Goal: Find specific fact: Find contact information

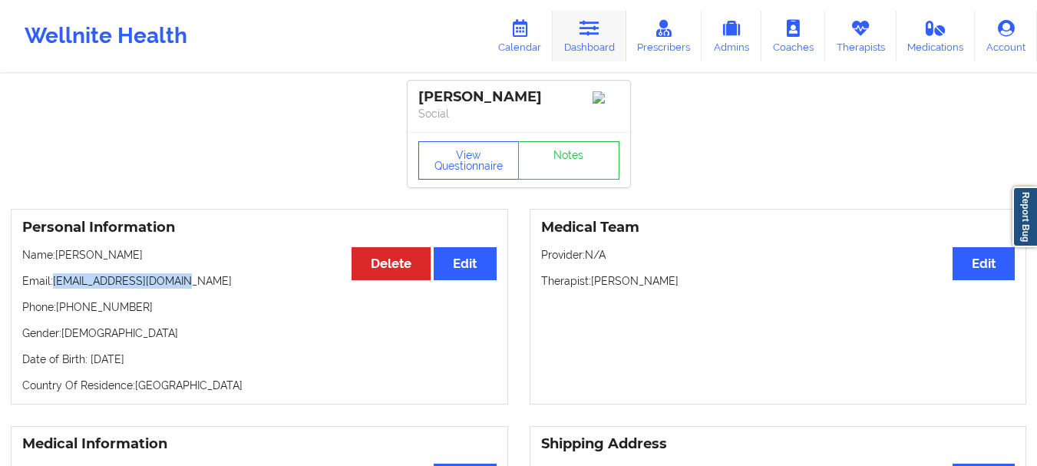
click at [572, 35] on link "Dashboard" at bounding box center [589, 36] width 74 height 51
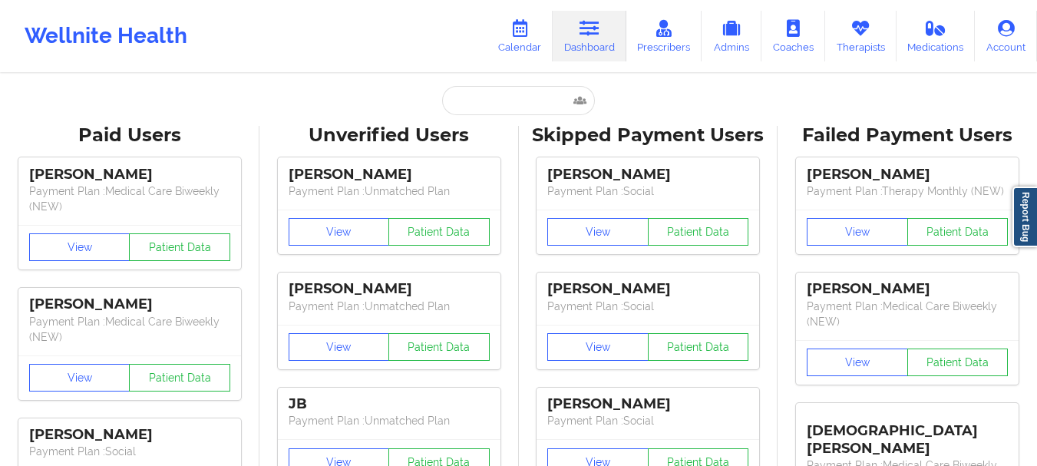
click at [467, 107] on input "text" at bounding box center [518, 100] width 152 height 29
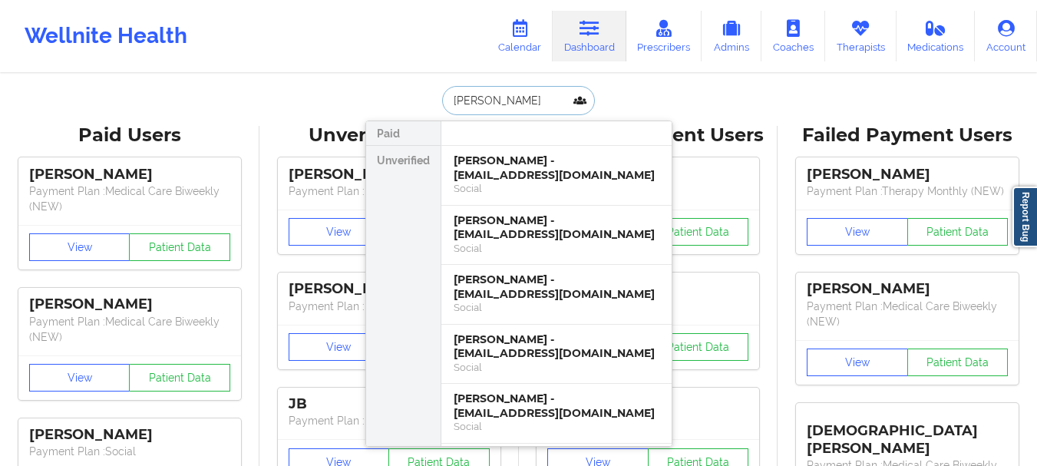
type input "[PERSON_NAME]"
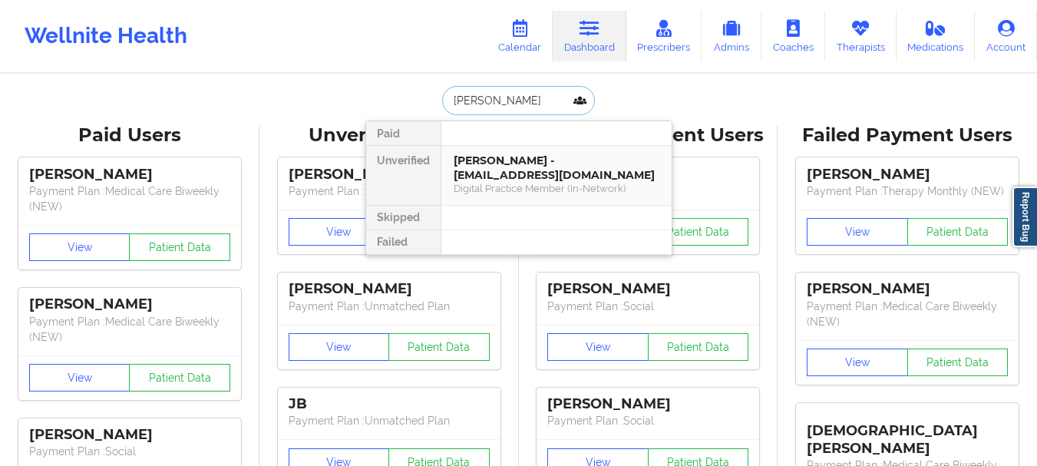
click at [485, 157] on div "[PERSON_NAME] - [EMAIL_ADDRESS][DOMAIN_NAME]" at bounding box center [557, 167] width 206 height 28
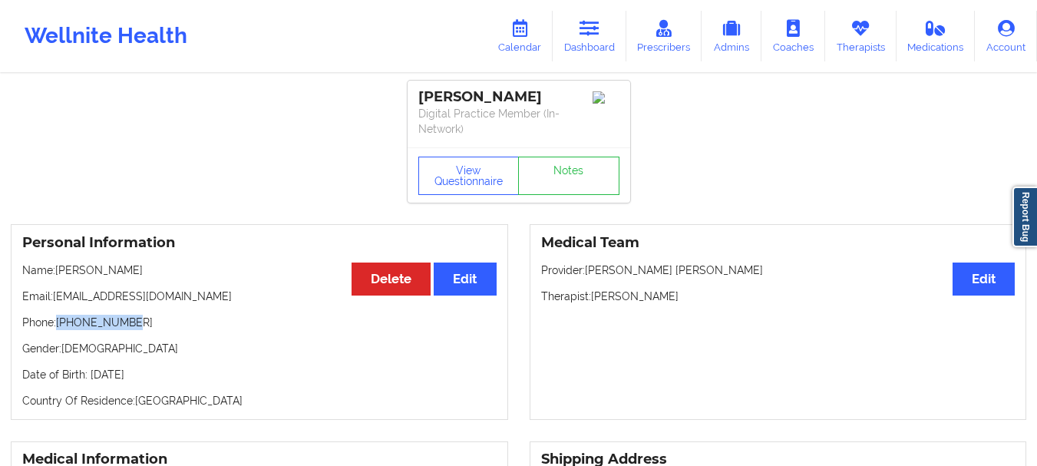
drag, startPoint x: 128, startPoint y: 325, endPoint x: 58, endPoint y: 329, distance: 70.7
click at [58, 329] on p "Phone: [PHONE_NUMBER]" at bounding box center [259, 322] width 474 height 15
copy p "[PHONE_NUMBER]"
click at [593, 39] on link "Dashboard" at bounding box center [589, 36] width 74 height 51
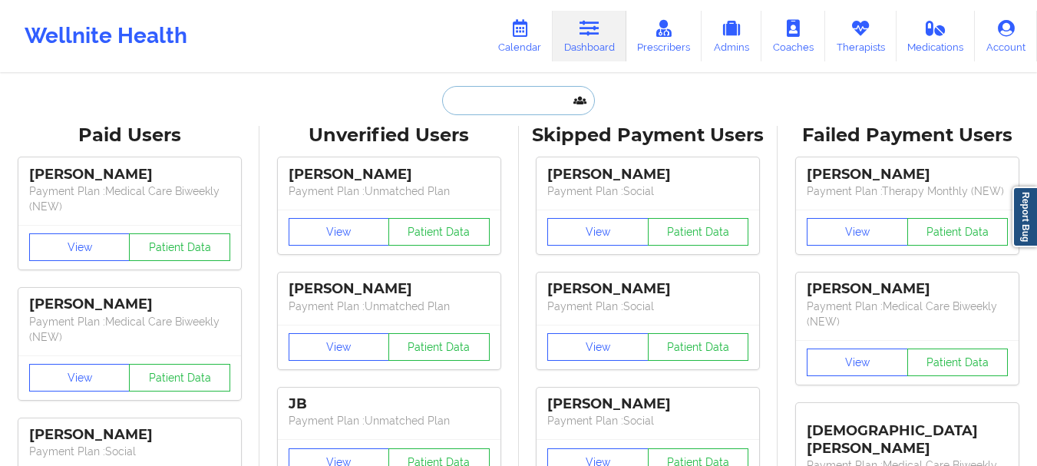
click at [480, 107] on input "text" at bounding box center [518, 100] width 152 height 29
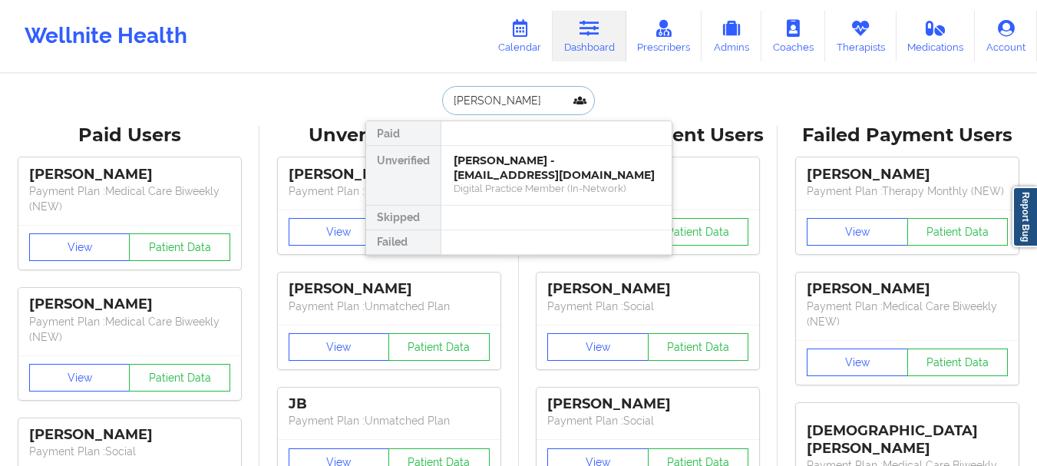
type input "[PERSON_NAME]"
click at [497, 180] on div "[PERSON_NAME] - [EMAIL_ADDRESS][DOMAIN_NAME]" at bounding box center [557, 167] width 206 height 28
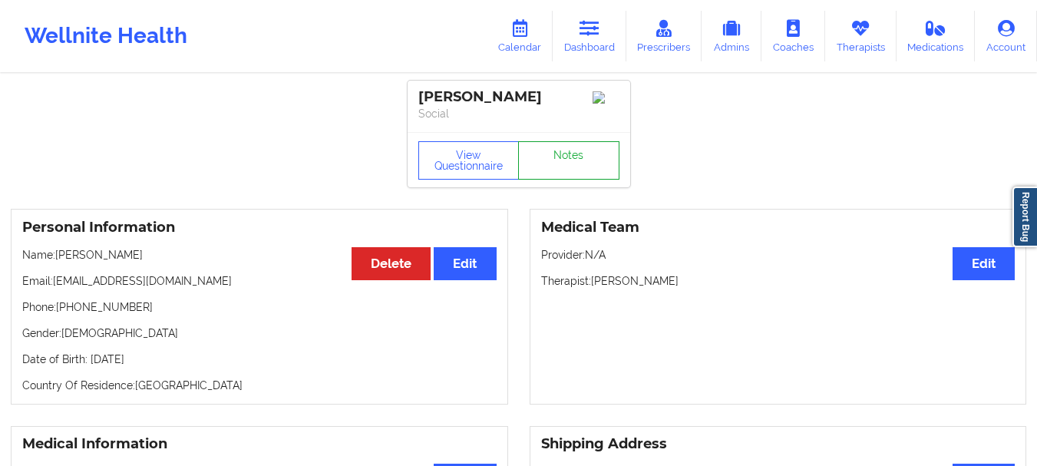
click at [536, 161] on link "Notes" at bounding box center [568, 160] width 101 height 38
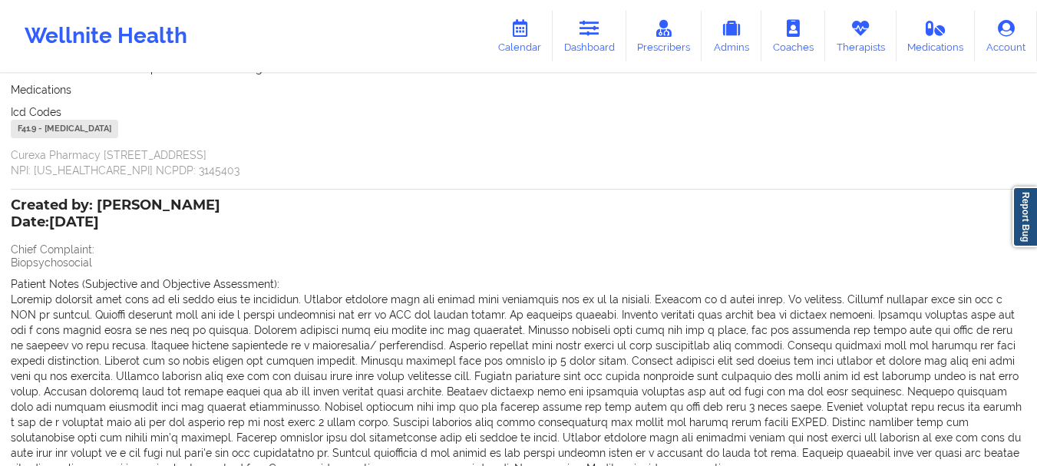
scroll to position [251, 0]
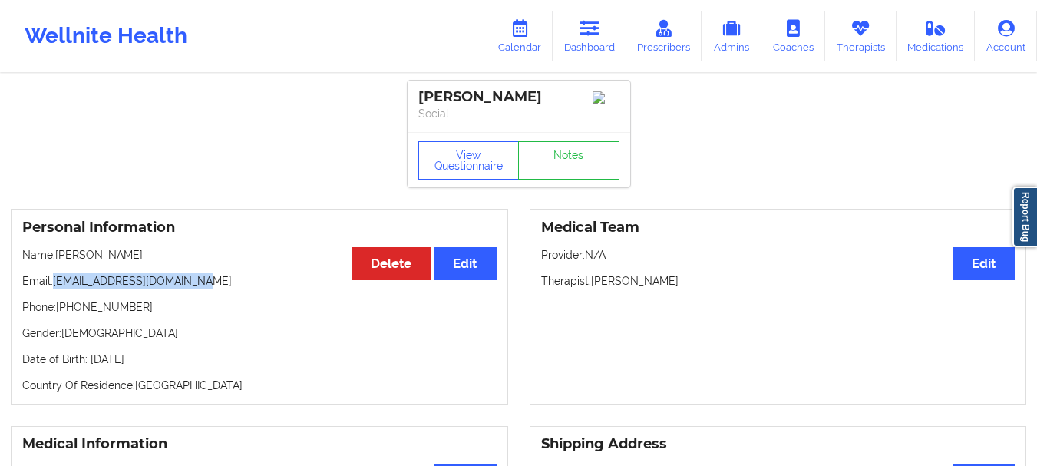
drag, startPoint x: 196, startPoint y: 289, endPoint x: 54, endPoint y: 289, distance: 142.7
click at [54, 289] on p "Email: [EMAIL_ADDRESS][DOMAIN_NAME]" at bounding box center [259, 280] width 474 height 15
copy p "[EMAIL_ADDRESS][DOMAIN_NAME]"
click at [552, 175] on link "Notes" at bounding box center [568, 160] width 101 height 38
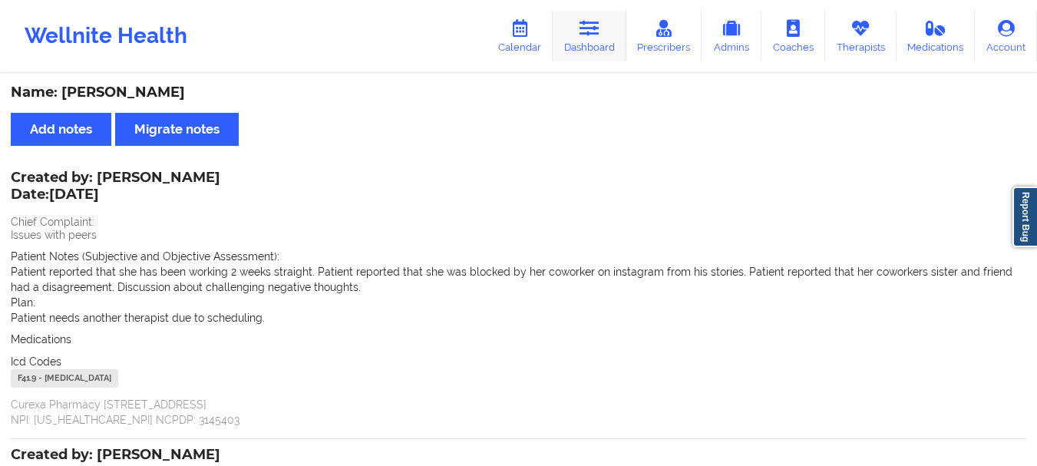
click at [590, 30] on icon at bounding box center [589, 28] width 20 height 17
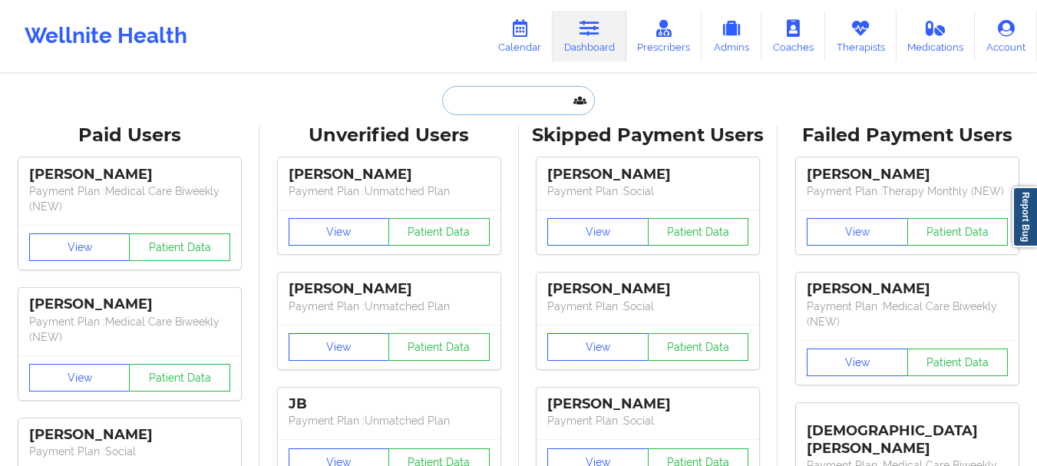
click at [472, 110] on input "text" at bounding box center [518, 100] width 152 height 29
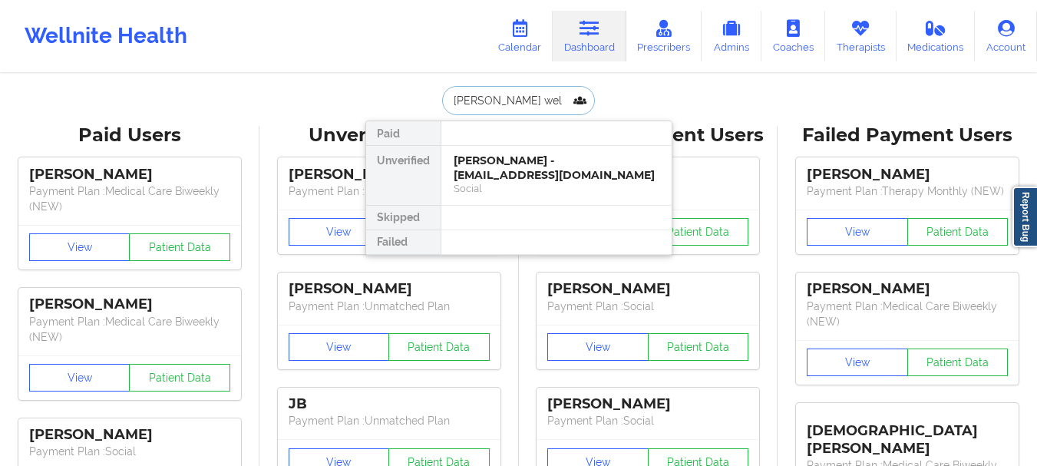
type input "[PERSON_NAME]"
click at [477, 164] on div "[PERSON_NAME] - [EMAIL_ADDRESS][DOMAIN_NAME]" at bounding box center [557, 167] width 206 height 28
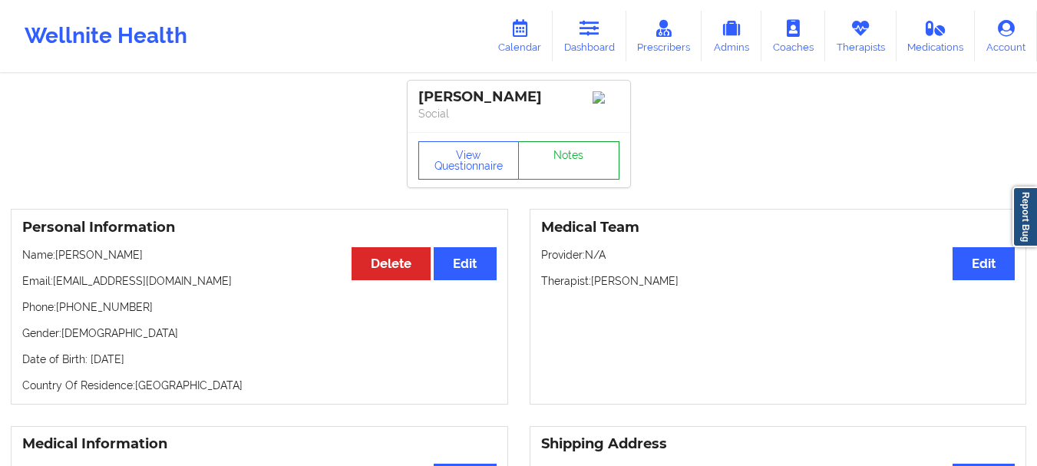
click at [572, 160] on link "Notes" at bounding box center [568, 160] width 101 height 38
drag, startPoint x: 127, startPoint y: 312, endPoint x: 58, endPoint y: 315, distance: 69.1
click at [58, 315] on p "Phone: [PHONE_NUMBER]" at bounding box center [259, 306] width 474 height 15
copy p "[PHONE_NUMBER]"
click at [573, 27] on link "Dashboard" at bounding box center [589, 36] width 74 height 51
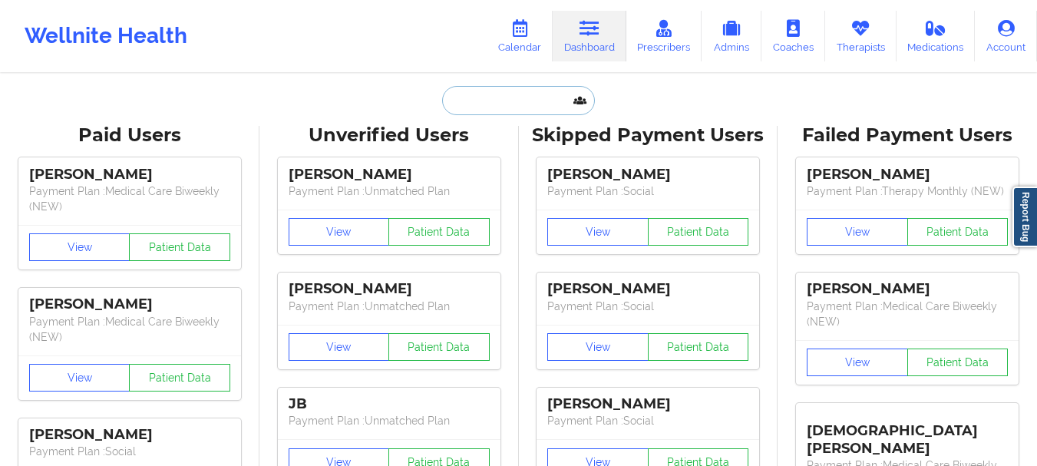
click at [487, 97] on input "text" at bounding box center [518, 100] width 152 height 29
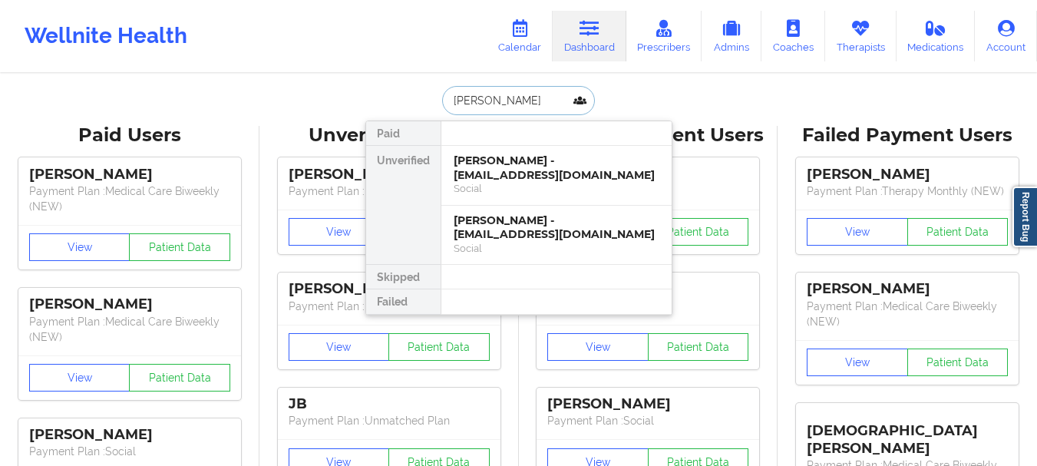
type input "[PERSON_NAME]"
click at [496, 182] on div "[PERSON_NAME] - [EMAIL_ADDRESS][DOMAIN_NAME]" at bounding box center [557, 167] width 206 height 28
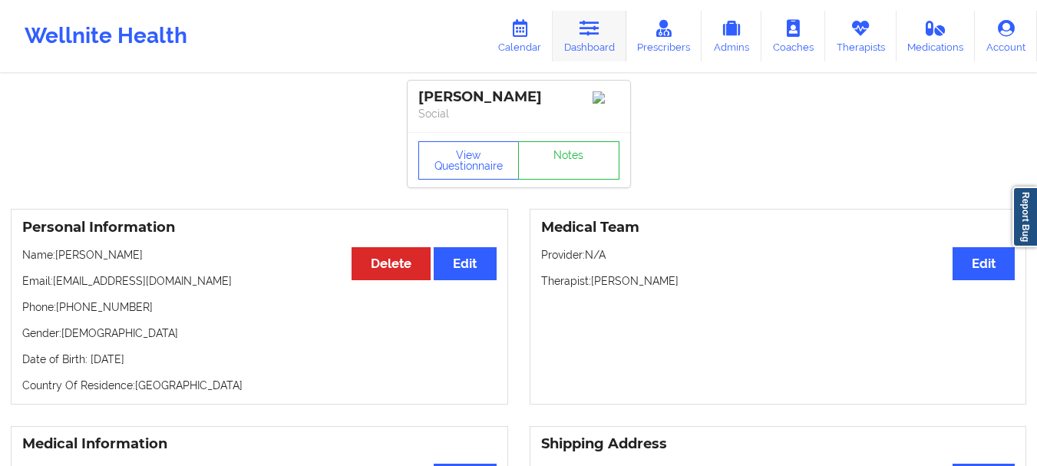
click at [572, 29] on link "Dashboard" at bounding box center [589, 36] width 74 height 51
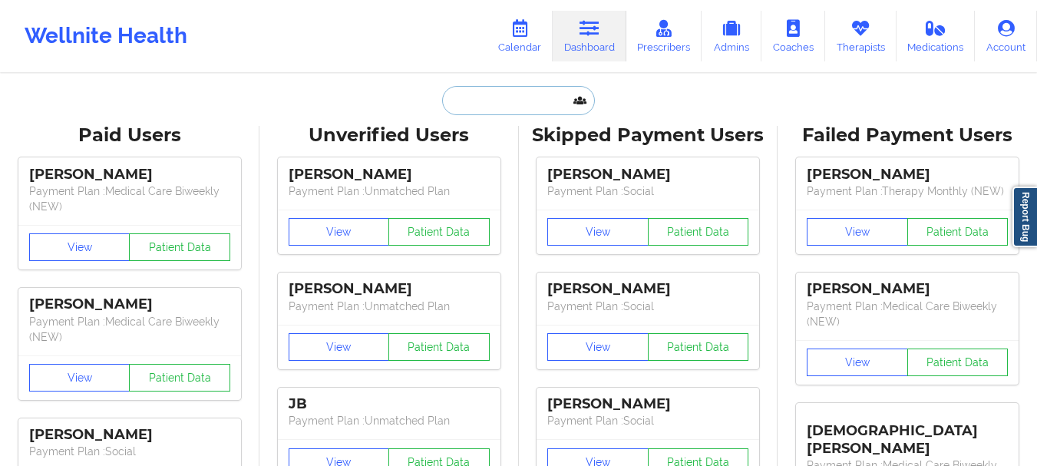
click at [503, 91] on input "text" at bounding box center [518, 100] width 152 height 29
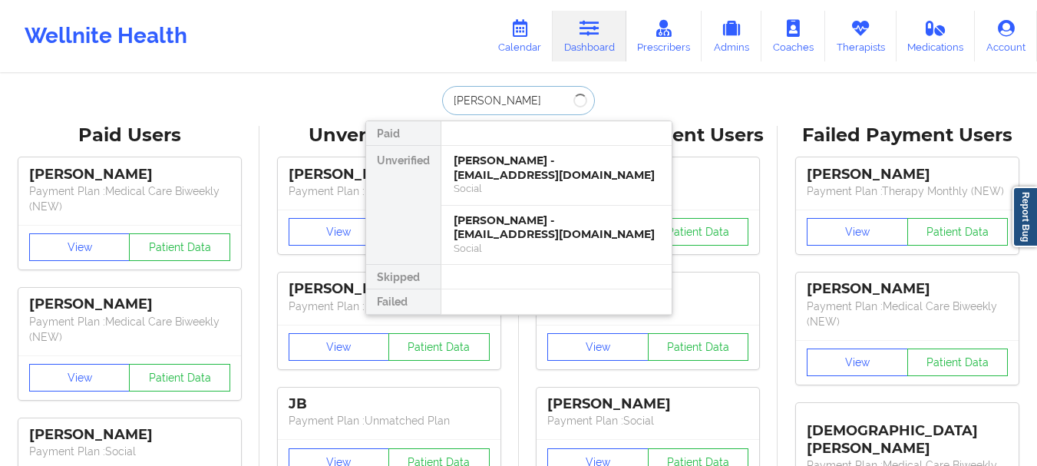
type input "[PERSON_NAME]"
click at [505, 239] on div "[PERSON_NAME] - [EMAIL_ADDRESS][DOMAIN_NAME]" at bounding box center [557, 227] width 206 height 28
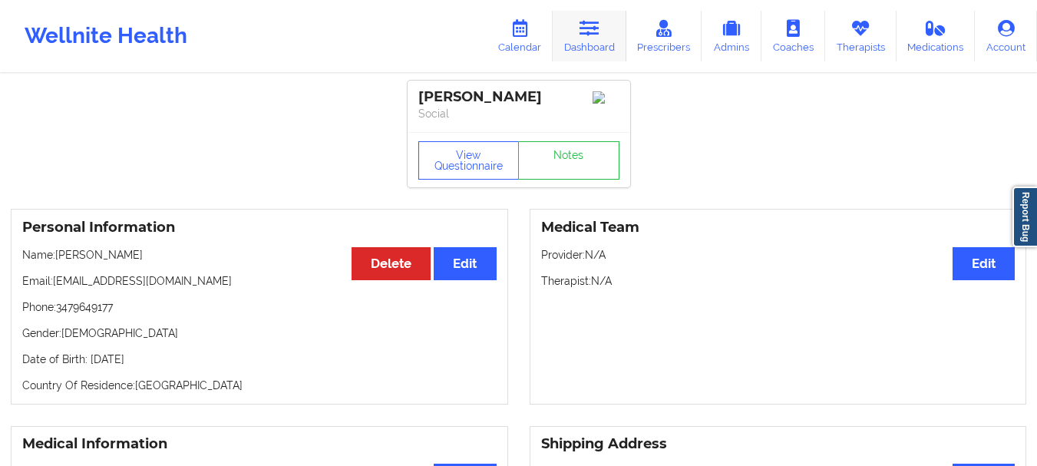
click at [590, 57] on link "Dashboard" at bounding box center [589, 36] width 74 height 51
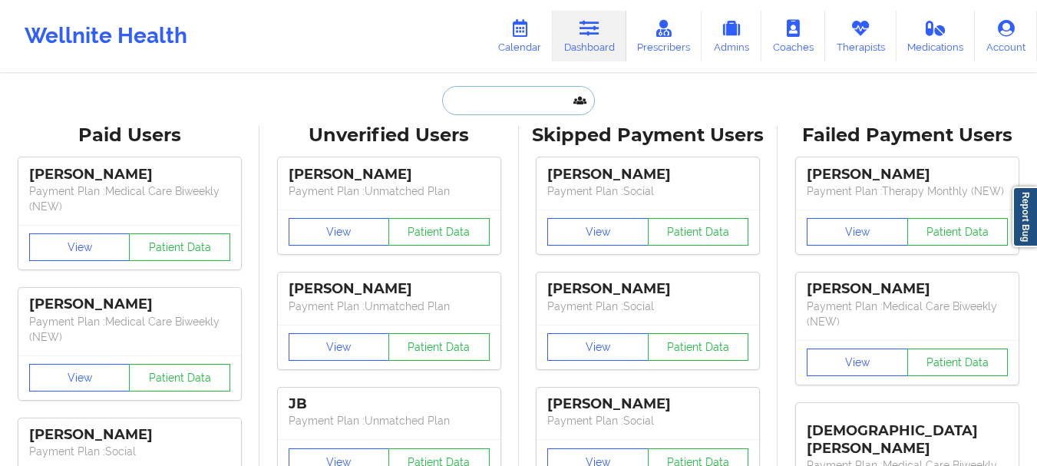
click at [477, 105] on input "text" at bounding box center [518, 100] width 152 height 29
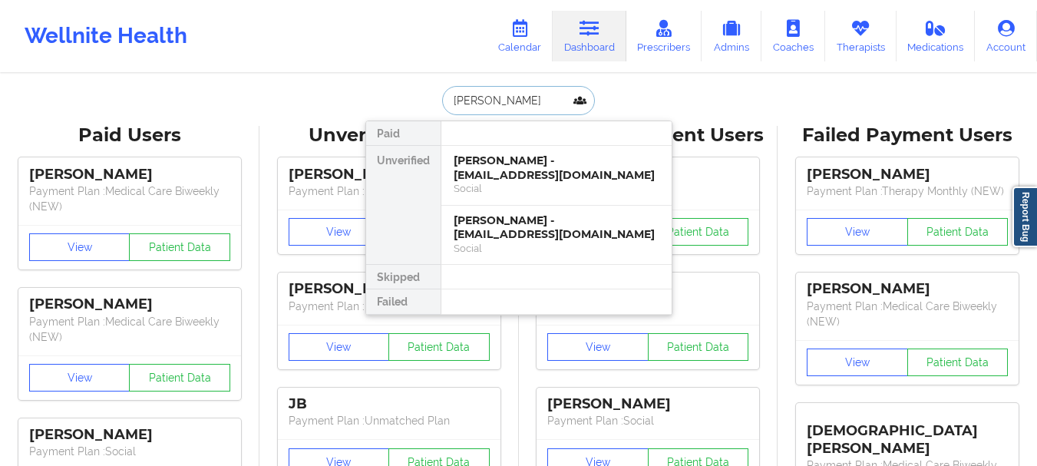
type input "[PERSON_NAME]"
click at [501, 150] on div "[PERSON_NAME] - [EMAIL_ADDRESS][DOMAIN_NAME] Social" at bounding box center [556, 176] width 230 height 60
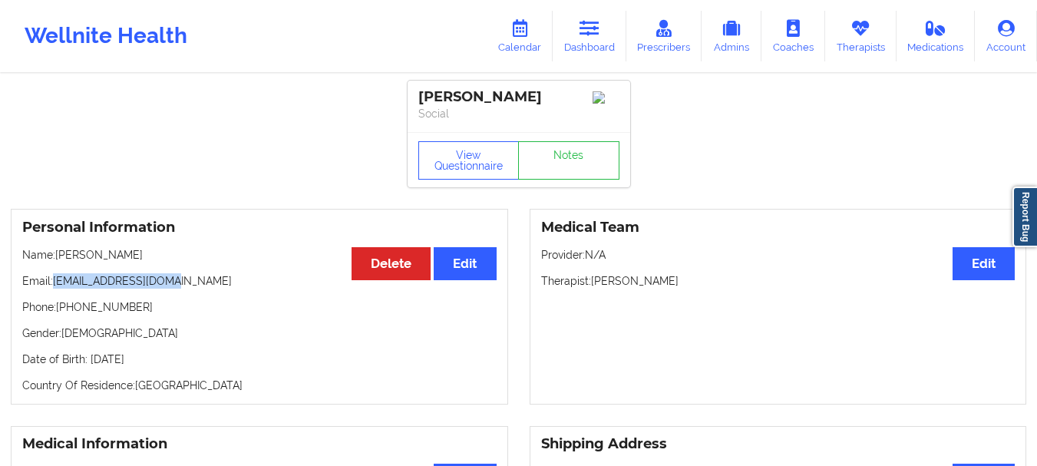
drag, startPoint x: 169, startPoint y: 286, endPoint x: 54, endPoint y: 284, distance: 114.4
click at [54, 284] on p "Email: [EMAIL_ADDRESS][DOMAIN_NAME]" at bounding box center [259, 280] width 474 height 15
copy p "[EMAIL_ADDRESS][DOMAIN_NAME]"
drag, startPoint x: 130, startPoint y: 316, endPoint x: 61, endPoint y: 315, distance: 69.8
click at [61, 315] on p "Phone: [PHONE_NUMBER]" at bounding box center [259, 306] width 474 height 15
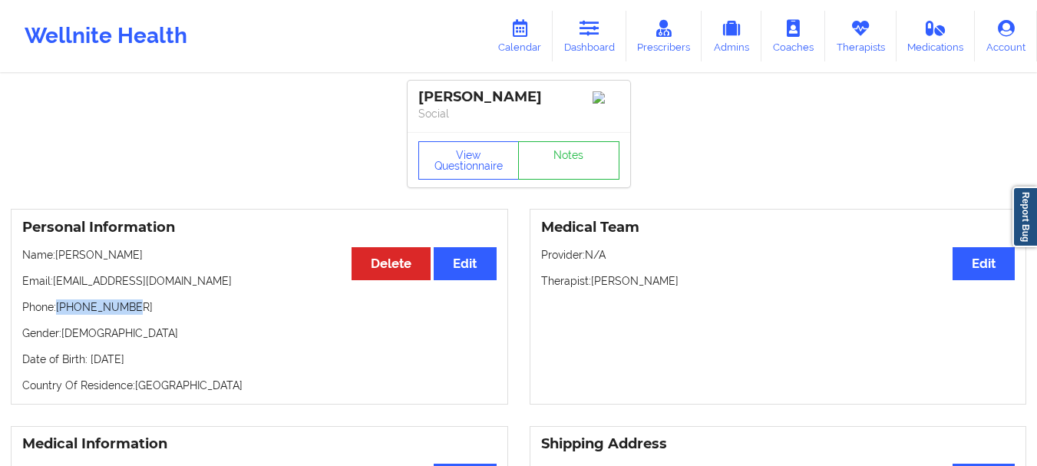
copy p "[PHONE_NUMBER]"
click at [578, 38] on link "Dashboard" at bounding box center [589, 36] width 74 height 51
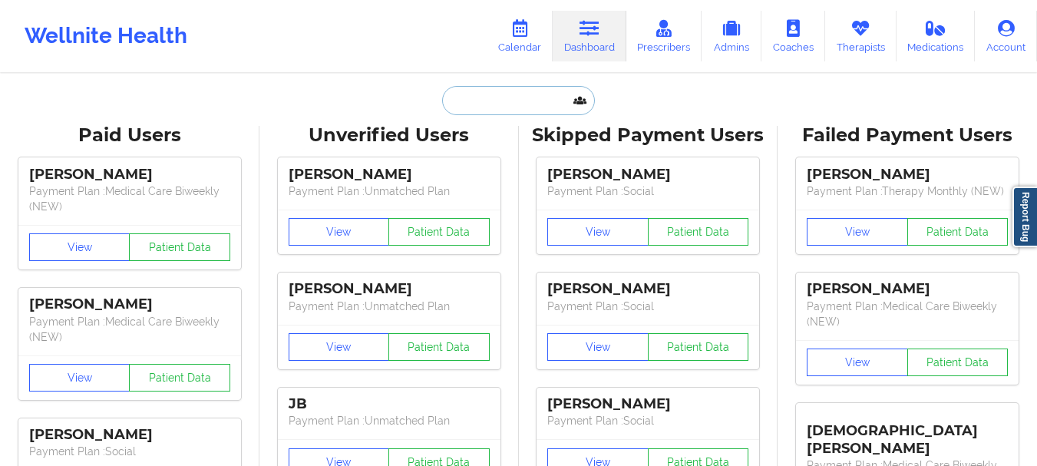
click at [507, 95] on input "text" at bounding box center [518, 100] width 152 height 29
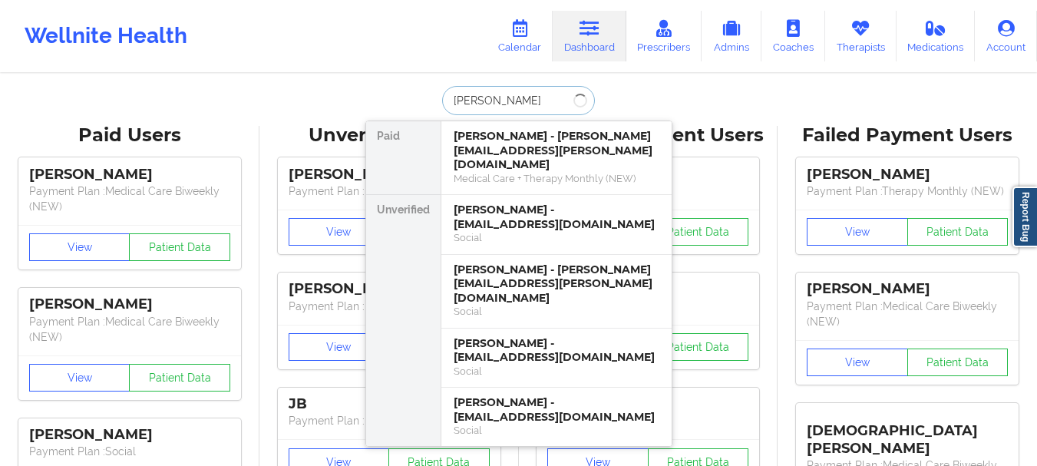
type input "[PERSON_NAME]"
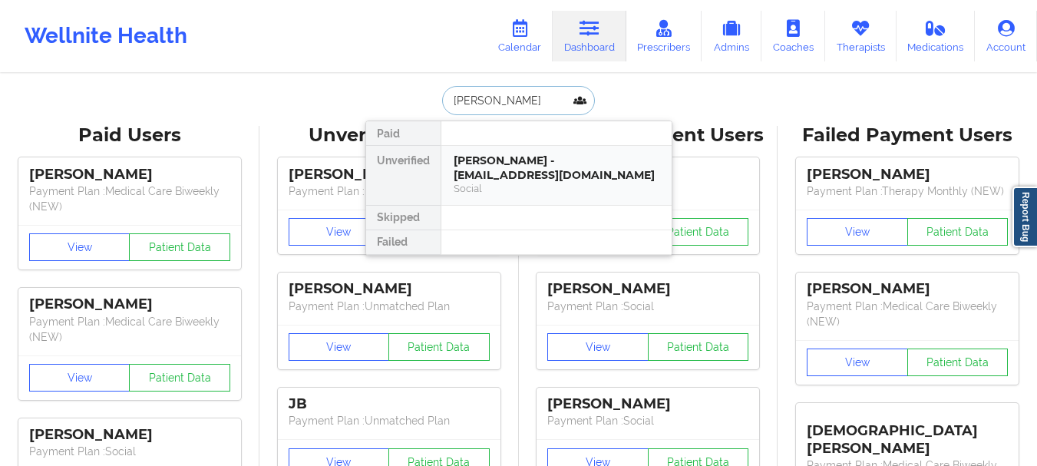
click at [532, 184] on div "Social" at bounding box center [557, 188] width 206 height 13
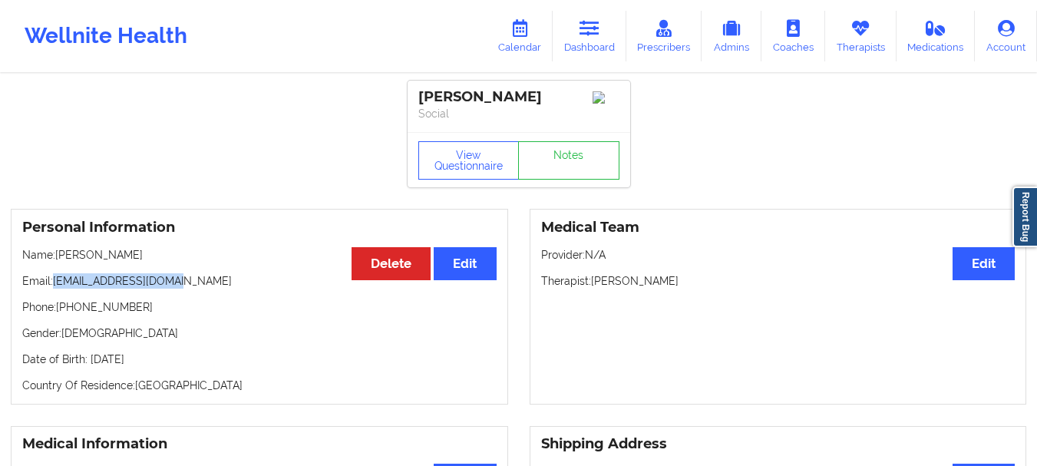
drag, startPoint x: 170, startPoint y: 287, endPoint x: 54, endPoint y: 286, distance: 115.9
click at [54, 286] on p "Email: [EMAIL_ADDRESS][DOMAIN_NAME]" at bounding box center [259, 280] width 474 height 15
copy p "[EMAIL_ADDRESS][DOMAIN_NAME]"
click at [130, 314] on p "Phone: [PHONE_NUMBER]" at bounding box center [259, 306] width 474 height 15
drag, startPoint x: 130, startPoint y: 314, endPoint x: 64, endPoint y: 315, distance: 65.2
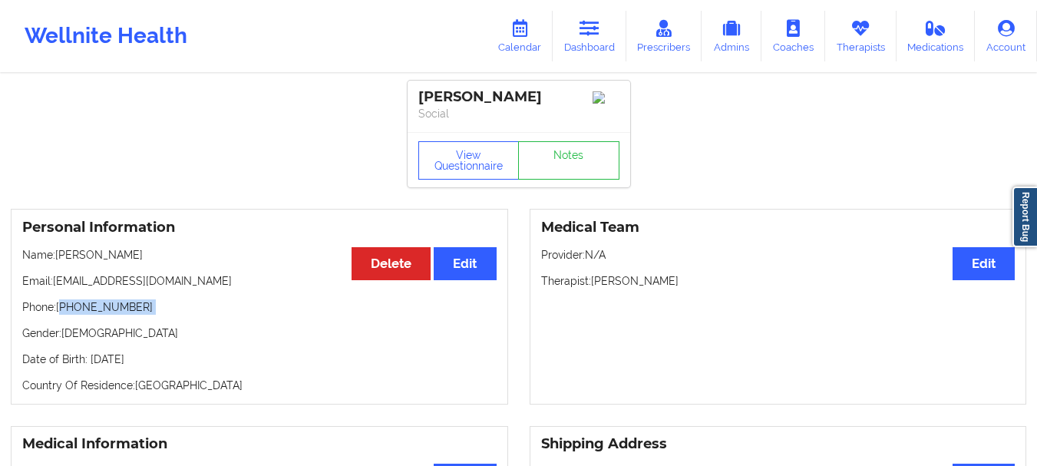
click at [64, 315] on p "Phone: [PHONE_NUMBER]" at bounding box center [259, 306] width 474 height 15
copy p "15672044744"
click at [581, 41] on link "Dashboard" at bounding box center [589, 36] width 74 height 51
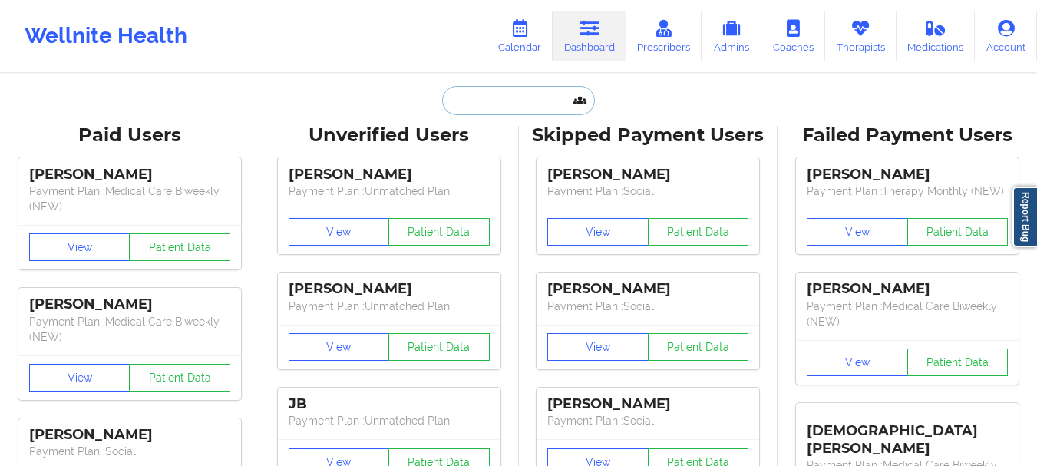
click at [468, 101] on input "text" at bounding box center [518, 100] width 152 height 29
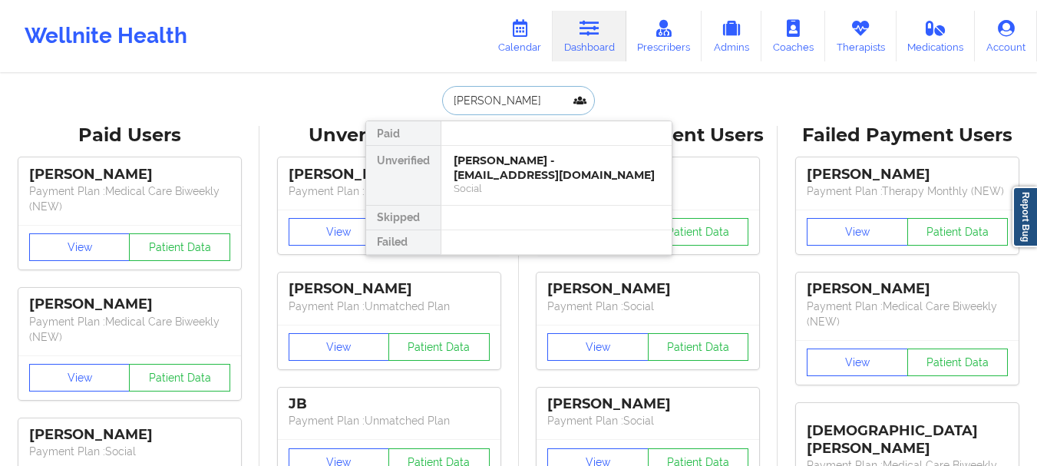
type input "[PERSON_NAME]"
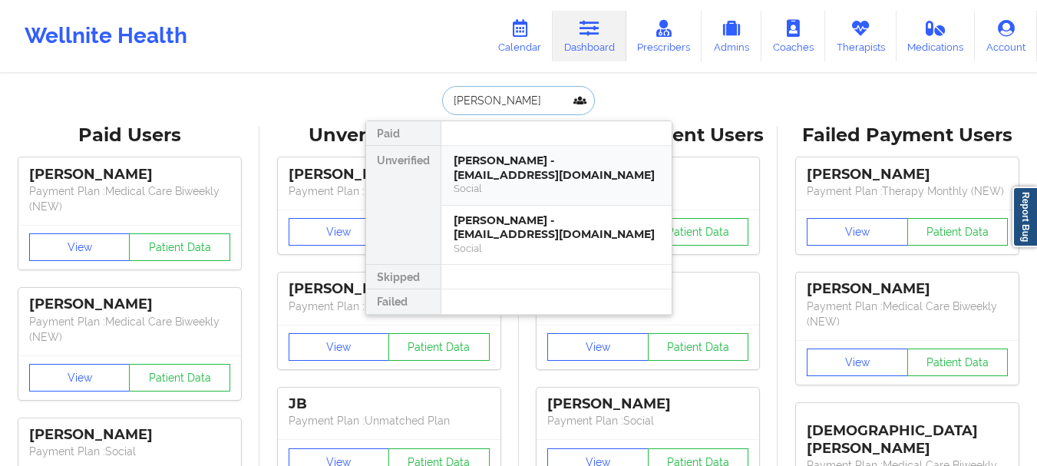
click at [511, 176] on div "[PERSON_NAME] - [EMAIL_ADDRESS][DOMAIN_NAME]" at bounding box center [557, 167] width 206 height 28
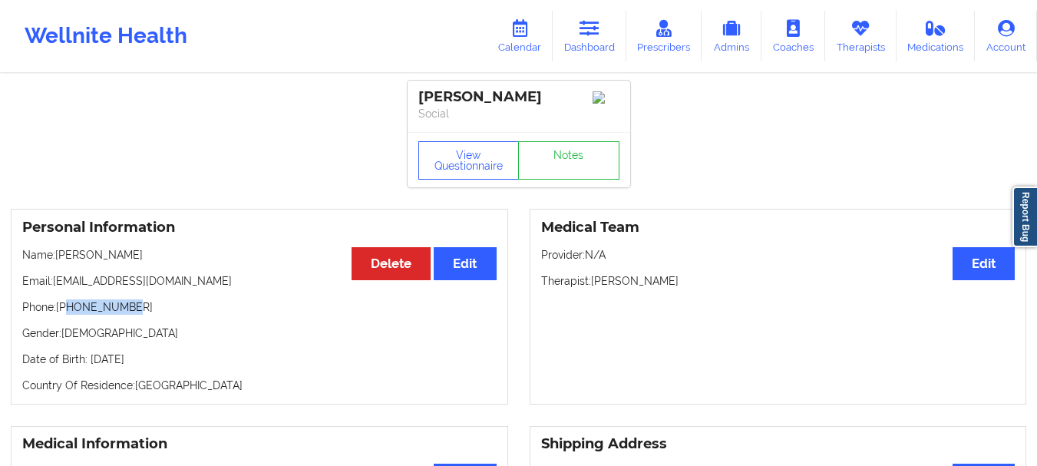
drag, startPoint x: 124, startPoint y: 312, endPoint x: 68, endPoint y: 315, distance: 56.1
click at [68, 315] on p "Phone: [PHONE_NUMBER]" at bounding box center [259, 306] width 474 height 15
copy p "3479649177"
click at [581, 32] on link "Dashboard" at bounding box center [589, 36] width 74 height 51
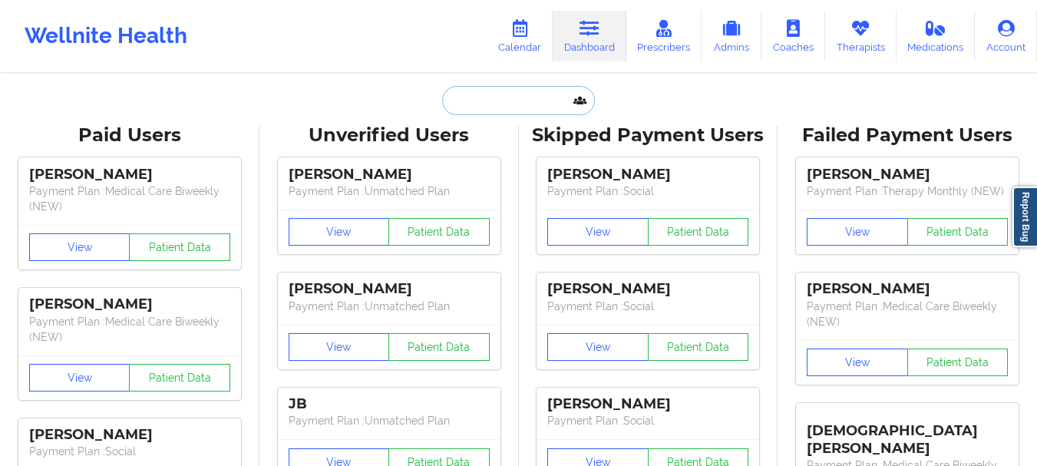
click at [461, 94] on input "text" at bounding box center [518, 100] width 152 height 29
paste input "[PERSON_NAME][EMAIL_ADDRESS][PERSON_NAME][DOMAIN_NAME]"
type input "[PERSON_NAME][EMAIL_ADDRESS][PERSON_NAME][DOMAIN_NAME]"
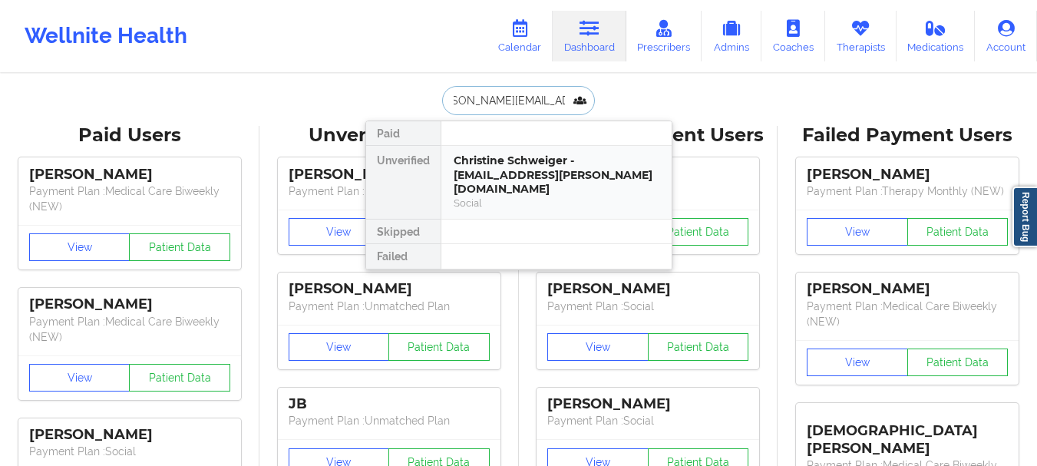
click at [495, 196] on div "Social" at bounding box center [557, 202] width 206 height 13
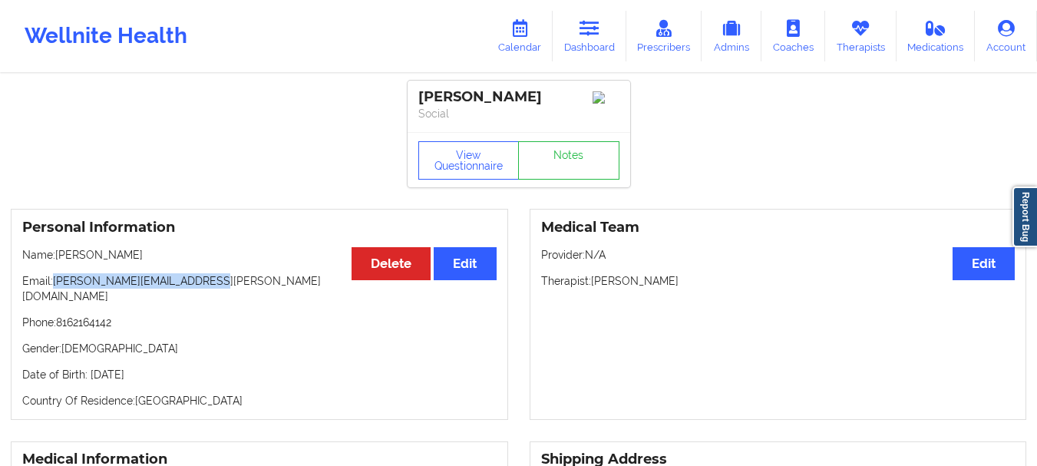
drag, startPoint x: 202, startPoint y: 287, endPoint x: 54, endPoint y: 285, distance: 147.3
click at [54, 285] on p "Email: [PERSON_NAME][EMAIL_ADDRESS][PERSON_NAME][DOMAIN_NAME]" at bounding box center [259, 288] width 474 height 31
copy p "[PERSON_NAME][EMAIL_ADDRESS][PERSON_NAME][DOMAIN_NAME]"
click at [618, 35] on link "Dashboard" at bounding box center [589, 36] width 74 height 51
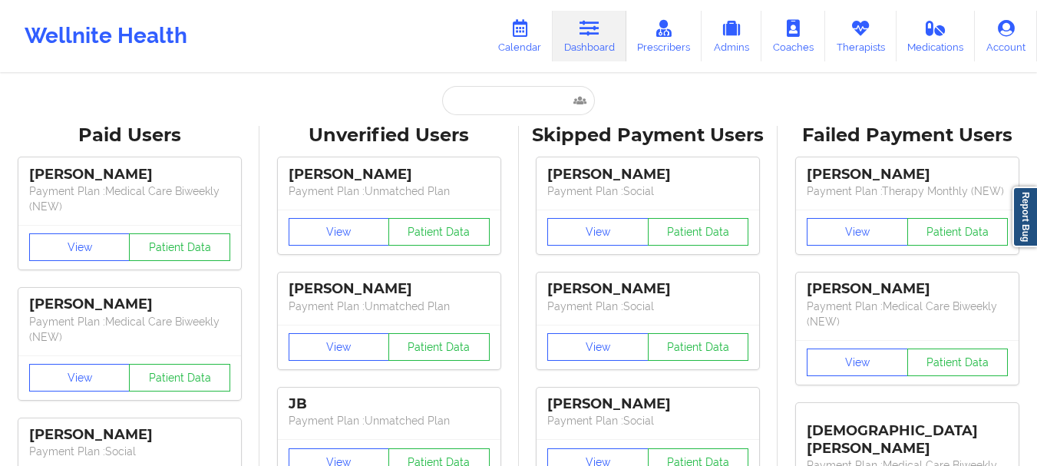
click at [497, 98] on input "text" at bounding box center [518, 100] width 152 height 29
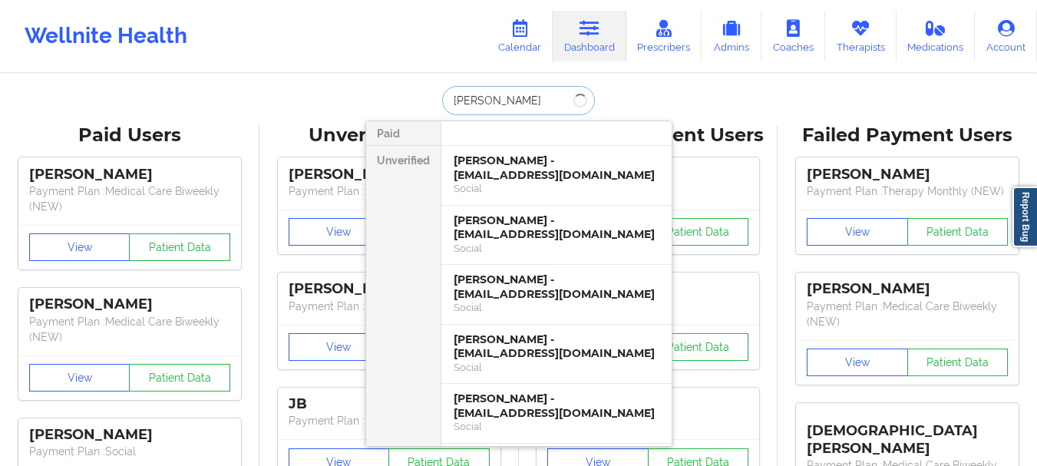
type input "[PERSON_NAME]"
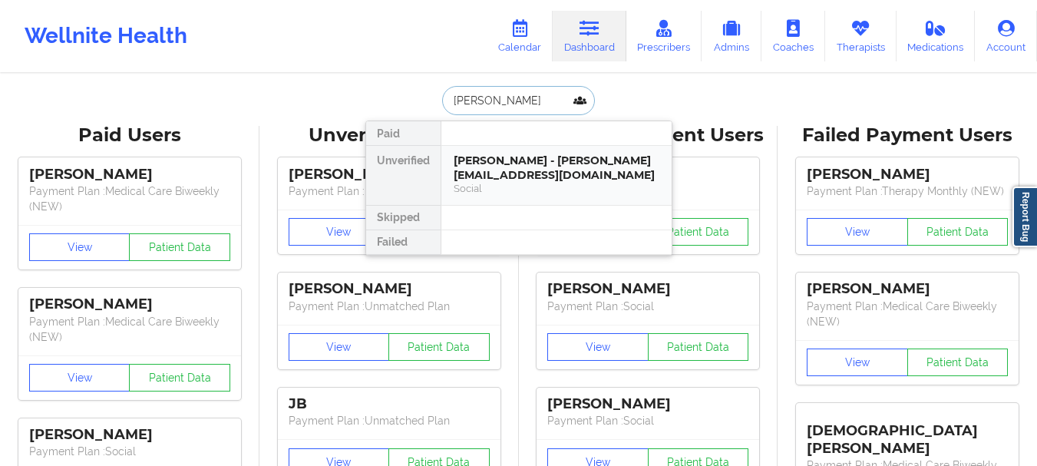
click at [565, 167] on div "[PERSON_NAME] - [PERSON_NAME][EMAIL_ADDRESS][DOMAIN_NAME]" at bounding box center [557, 167] width 206 height 28
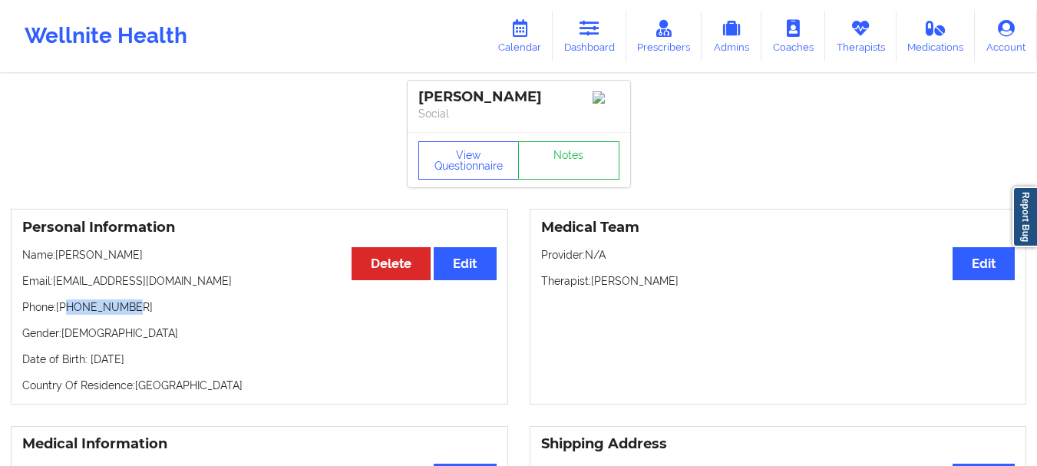
drag, startPoint x: 131, startPoint y: 312, endPoint x: 68, endPoint y: 318, distance: 64.0
click at [68, 315] on p "Phone: [PHONE_NUMBER]" at bounding box center [259, 306] width 474 height 15
copy p "4096591072"
drag, startPoint x: 183, startPoint y: 284, endPoint x: 55, endPoint y: 290, distance: 128.3
click at [55, 289] on p "Email: [EMAIL_ADDRESS][DOMAIN_NAME]" at bounding box center [259, 280] width 474 height 15
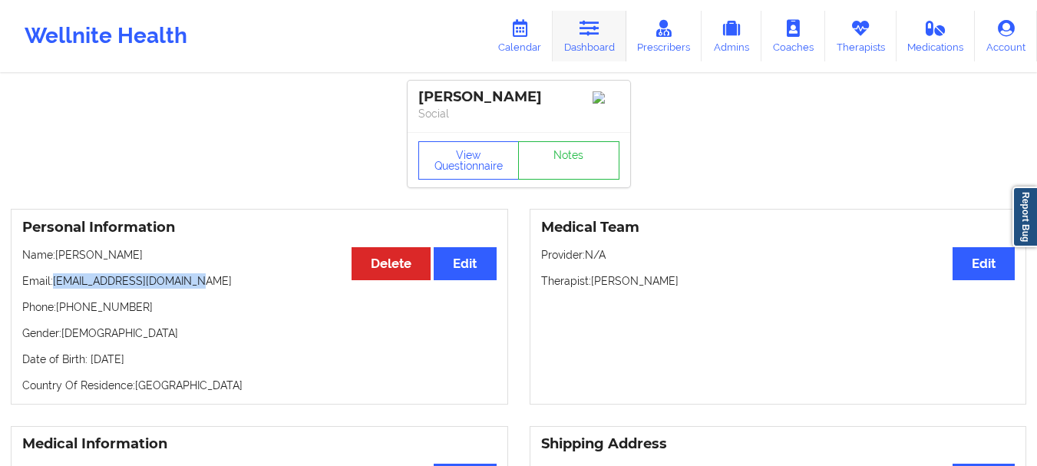
click at [609, 27] on link "Dashboard" at bounding box center [589, 36] width 74 height 51
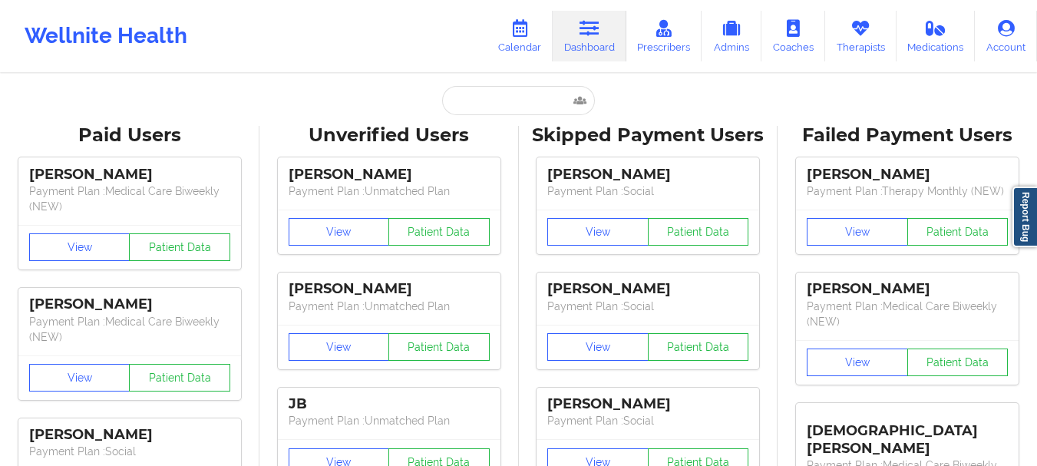
click at [499, 98] on input "text" at bounding box center [518, 100] width 152 height 29
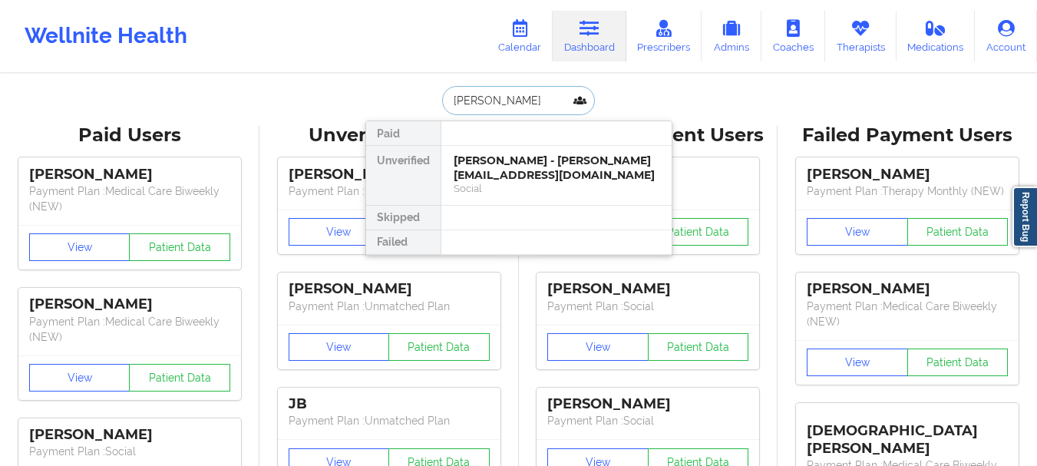
type input "[PERSON_NAME] m"
click at [506, 164] on div "[PERSON_NAME] - [EMAIL_ADDRESS][DOMAIN_NAME]" at bounding box center [557, 167] width 206 height 28
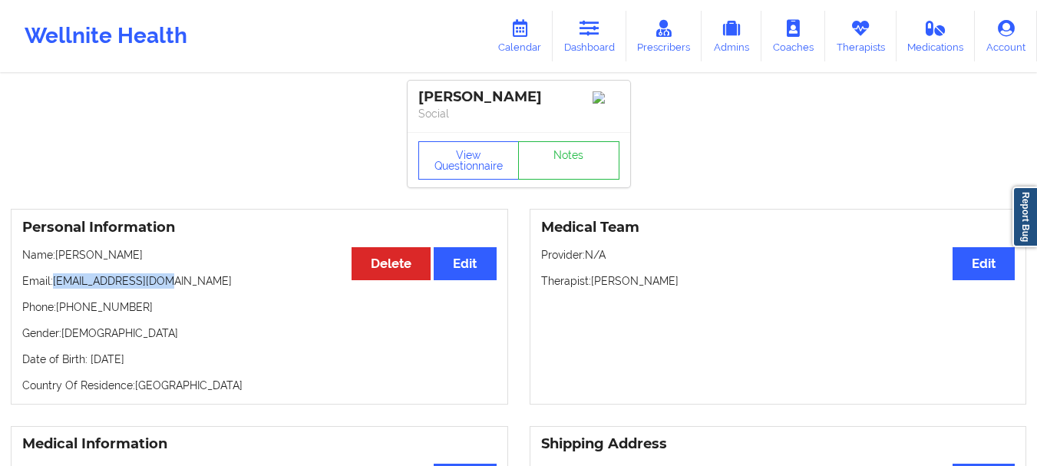
drag, startPoint x: 171, startPoint y: 287, endPoint x: 55, endPoint y: 289, distance: 115.9
click at [55, 289] on p "Email: [EMAIL_ADDRESS][DOMAIN_NAME]" at bounding box center [259, 280] width 474 height 15
click at [567, 187] on div "View Questionnaire Notes" at bounding box center [518, 159] width 223 height 55
click at [559, 167] on link "Notes" at bounding box center [568, 160] width 101 height 38
drag, startPoint x: 126, startPoint y: 312, endPoint x: 58, endPoint y: 315, distance: 68.4
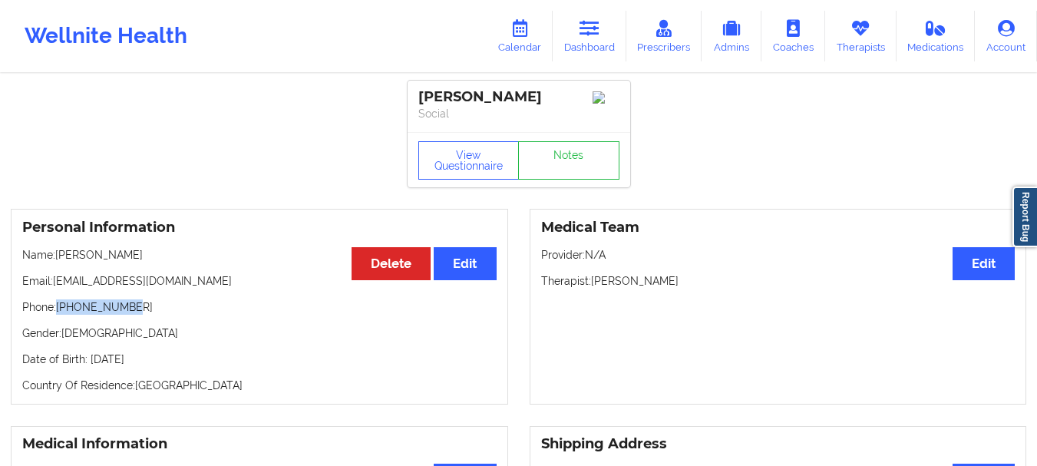
click at [58, 315] on p "Phone: [PHONE_NUMBER]" at bounding box center [259, 306] width 474 height 15
click at [582, 35] on icon at bounding box center [589, 28] width 20 height 17
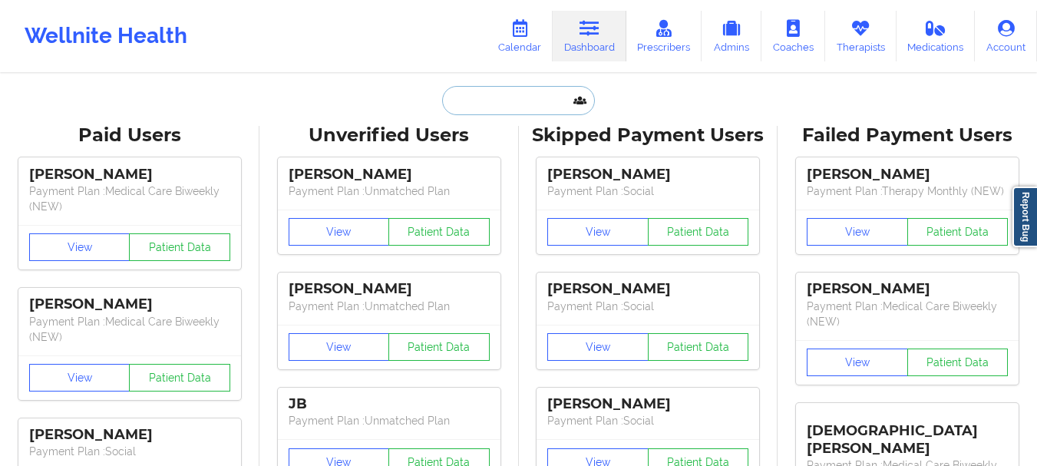
click at [458, 108] on input "text" at bounding box center [518, 100] width 152 height 29
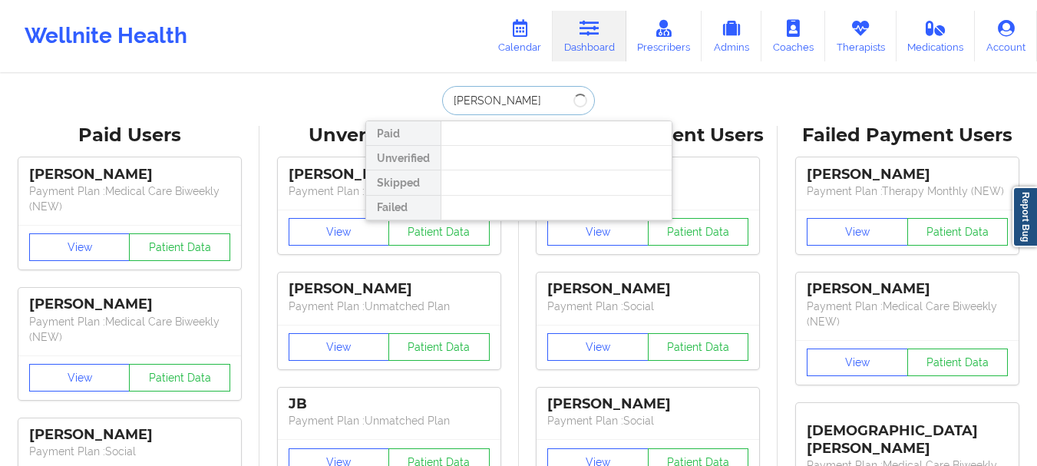
type input "[PERSON_NAME]"
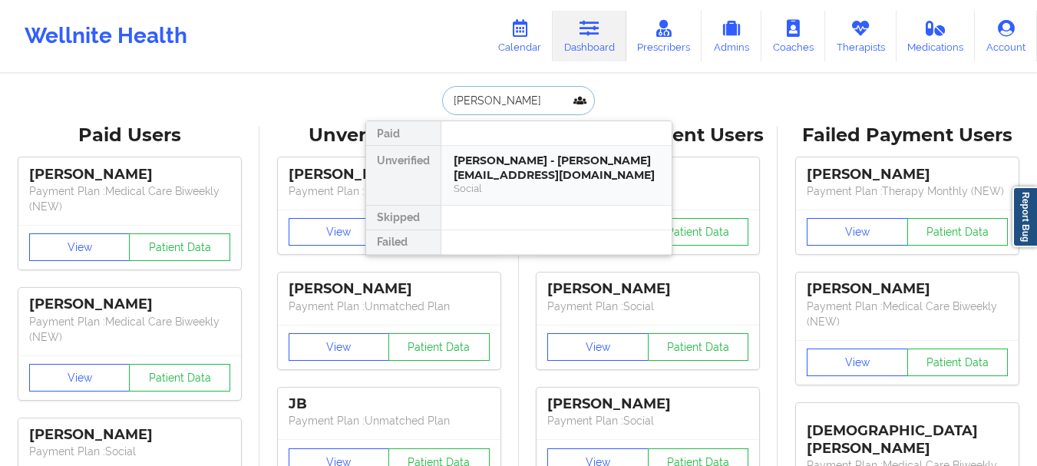
click at [481, 196] on div "[PERSON_NAME] - [PERSON_NAME][EMAIL_ADDRESS][DOMAIN_NAME] Social" at bounding box center [556, 175] width 230 height 59
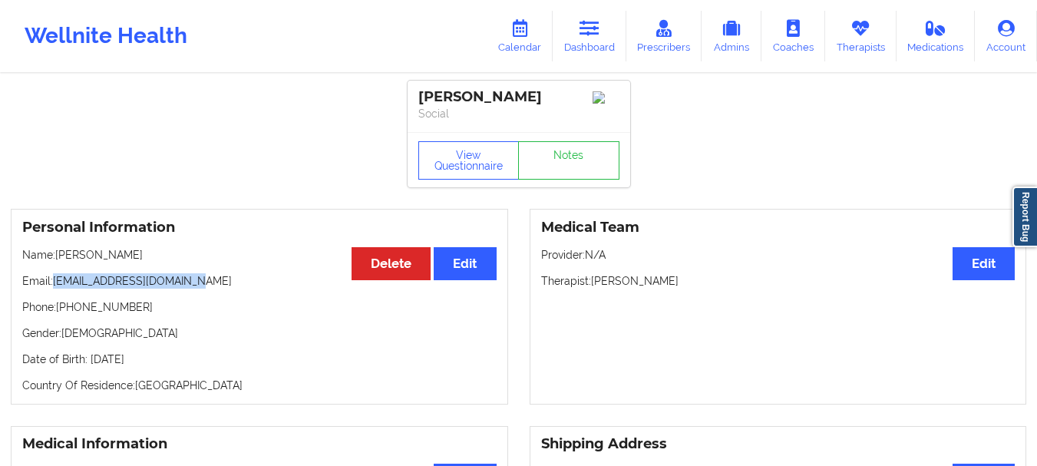
drag, startPoint x: 188, startPoint y: 287, endPoint x: 55, endPoint y: 286, distance: 132.8
click at [55, 286] on p "Email: [EMAIL_ADDRESS][DOMAIN_NAME]" at bounding box center [259, 280] width 474 height 15
click at [579, 27] on link "Dashboard" at bounding box center [589, 36] width 74 height 51
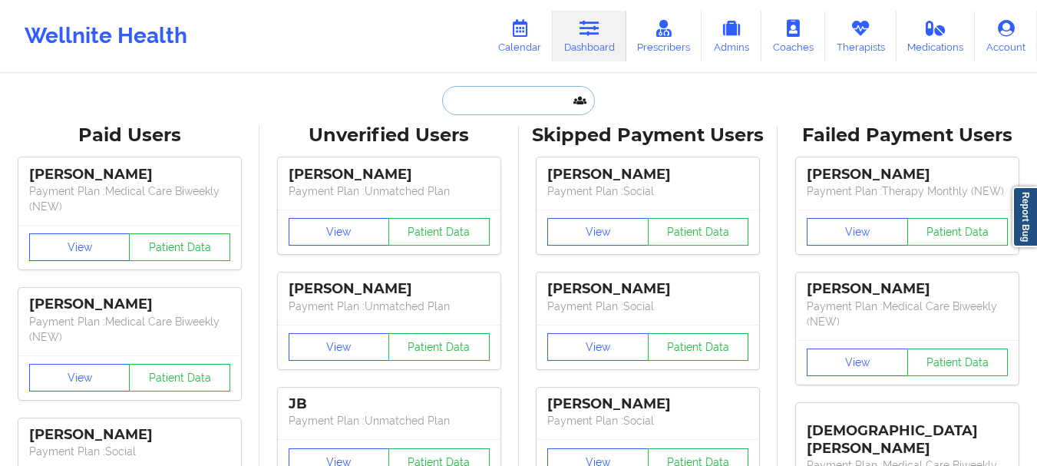
click at [500, 107] on input "text" at bounding box center [518, 100] width 152 height 29
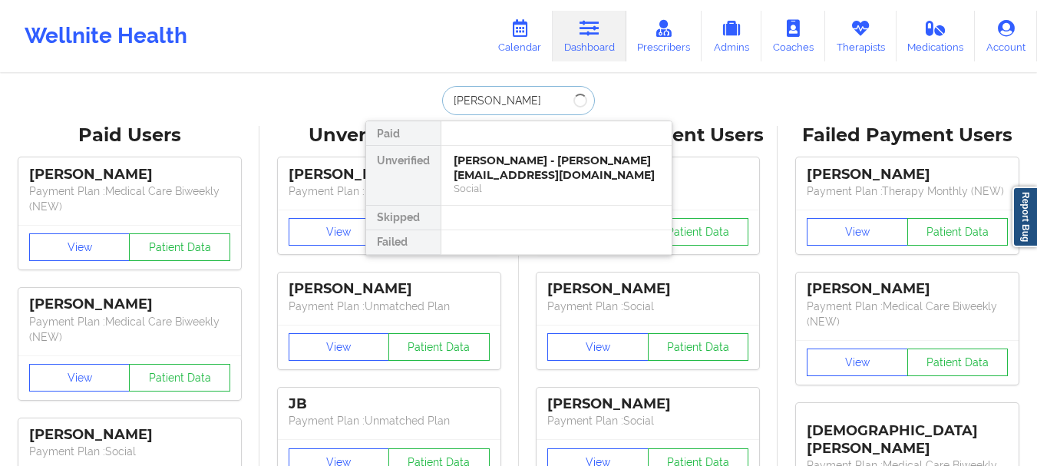
type input "[PERSON_NAME]"
click at [489, 150] on div "[PERSON_NAME] - [PERSON_NAME][EMAIL_ADDRESS][DOMAIN_NAME] Social" at bounding box center [556, 175] width 230 height 59
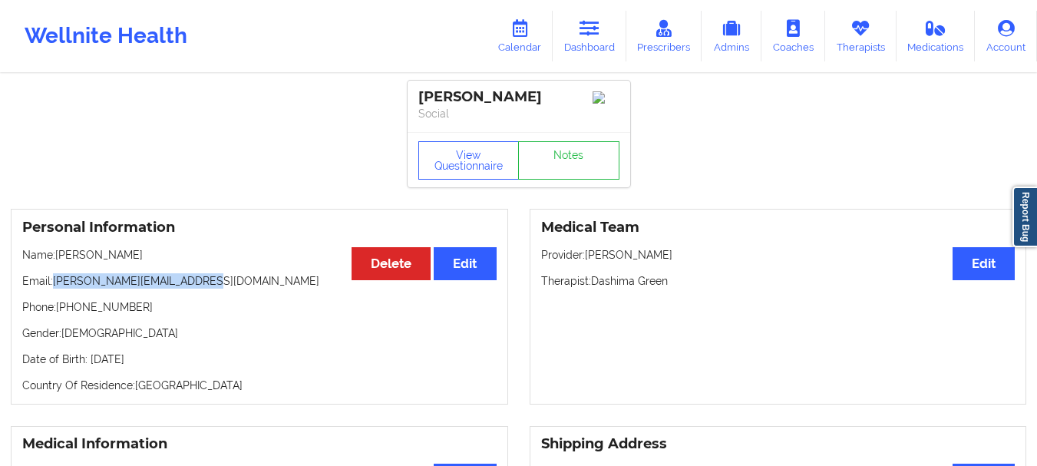
drag, startPoint x: 202, startPoint y: 290, endPoint x: 52, endPoint y: 290, distance: 149.6
click at [52, 289] on p "Email: [PERSON_NAME][EMAIL_ADDRESS][DOMAIN_NAME]" at bounding box center [259, 280] width 474 height 15
click at [65, 287] on p "Email: [PERSON_NAME][EMAIL_ADDRESS][DOMAIN_NAME]" at bounding box center [259, 280] width 474 height 15
drag, startPoint x: 52, startPoint y: 284, endPoint x: 257, endPoint y: 268, distance: 205.5
click at [257, 268] on div "Personal Information Edit Delete Name: [PERSON_NAME] Email: [PERSON_NAME][EMAIL…" at bounding box center [259, 307] width 497 height 196
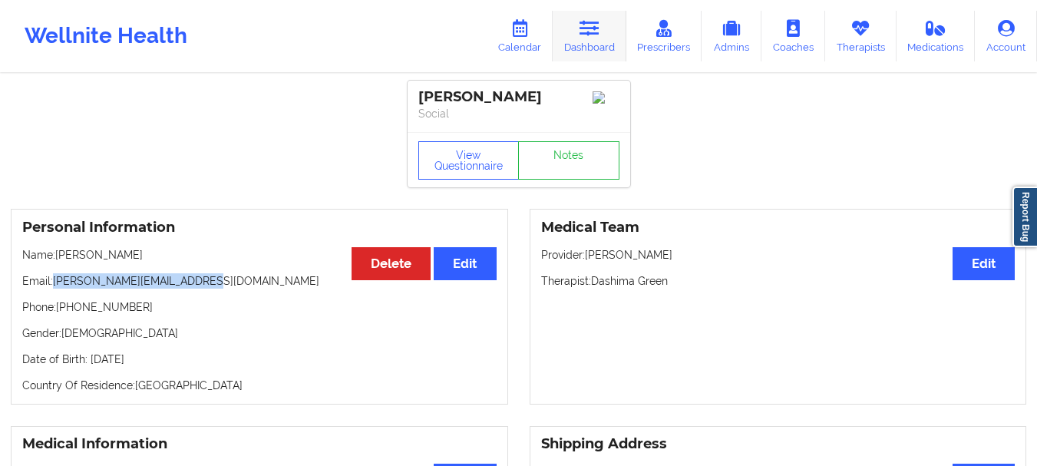
click at [583, 32] on icon at bounding box center [589, 28] width 20 height 17
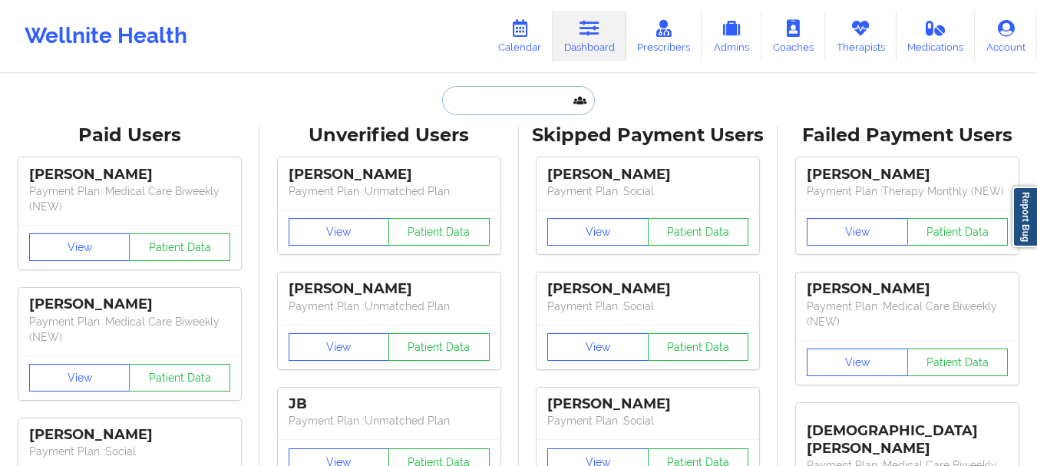
click at [497, 104] on input "text" at bounding box center [518, 100] width 152 height 29
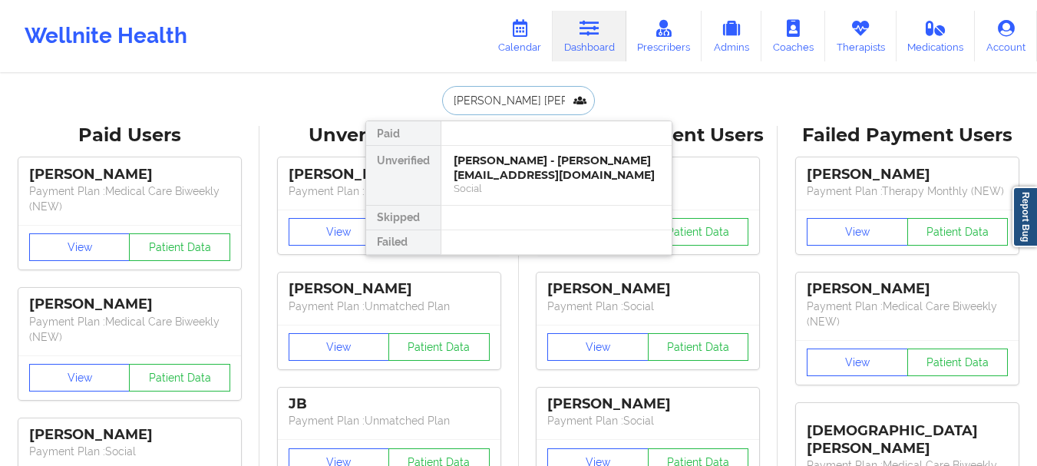
type input "[PERSON_NAME]"
click at [493, 158] on div "[PERSON_NAME] - [EMAIL_ADDRESS][DOMAIN_NAME]" at bounding box center [557, 167] width 206 height 28
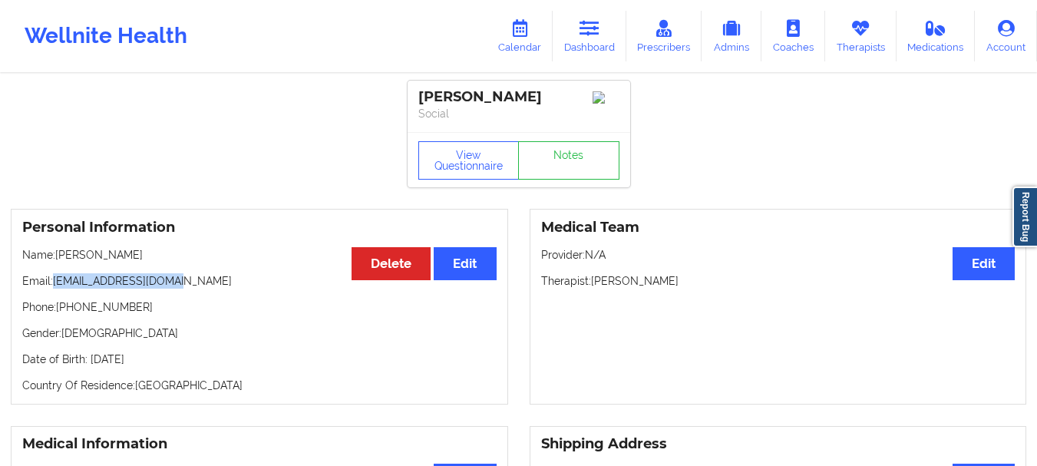
drag, startPoint x: 171, startPoint y: 289, endPoint x: 54, endPoint y: 287, distance: 116.6
click at [54, 287] on p "Email: [EMAIL_ADDRESS][DOMAIN_NAME]" at bounding box center [259, 280] width 474 height 15
click at [582, 33] on icon at bounding box center [589, 28] width 20 height 17
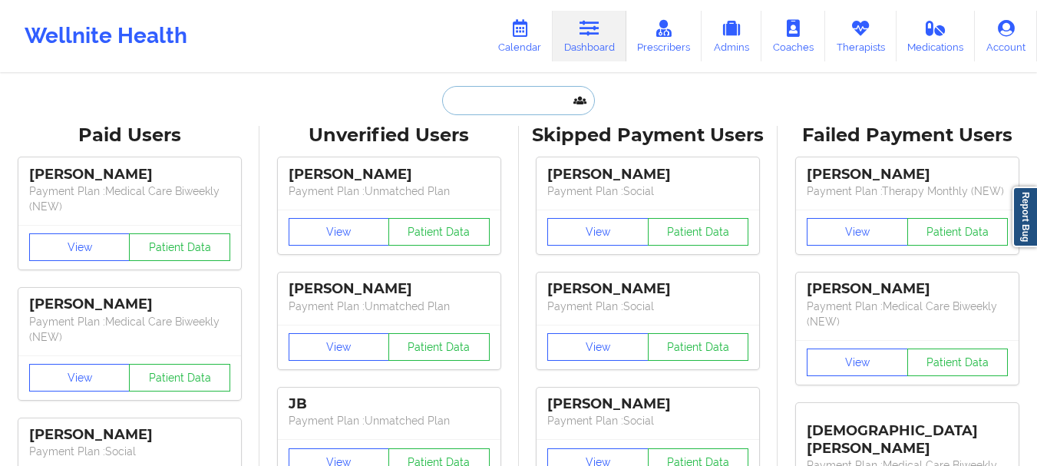
click at [470, 94] on input "text" at bounding box center [518, 100] width 152 height 29
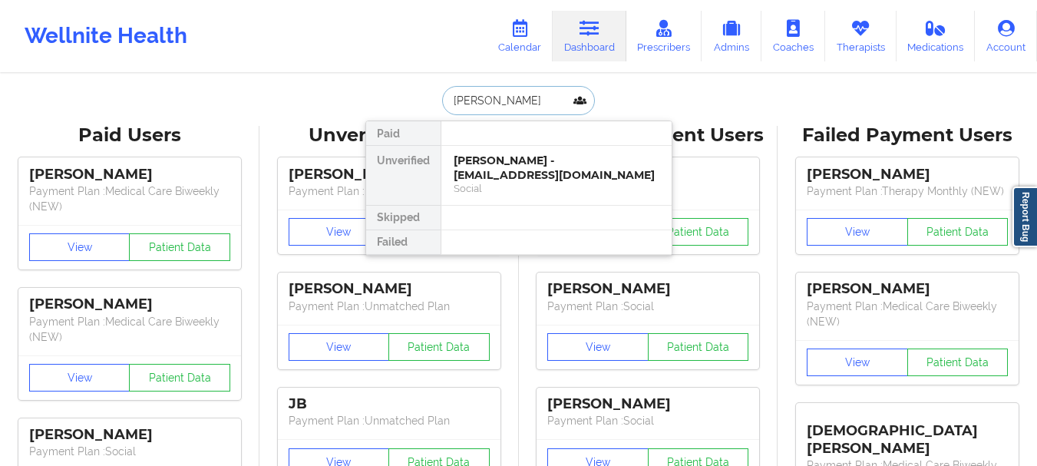
type input "[PERSON_NAME]"
click at [493, 173] on div "[PERSON_NAME] - [EMAIL_ADDRESS][DOMAIN_NAME]" at bounding box center [557, 167] width 206 height 28
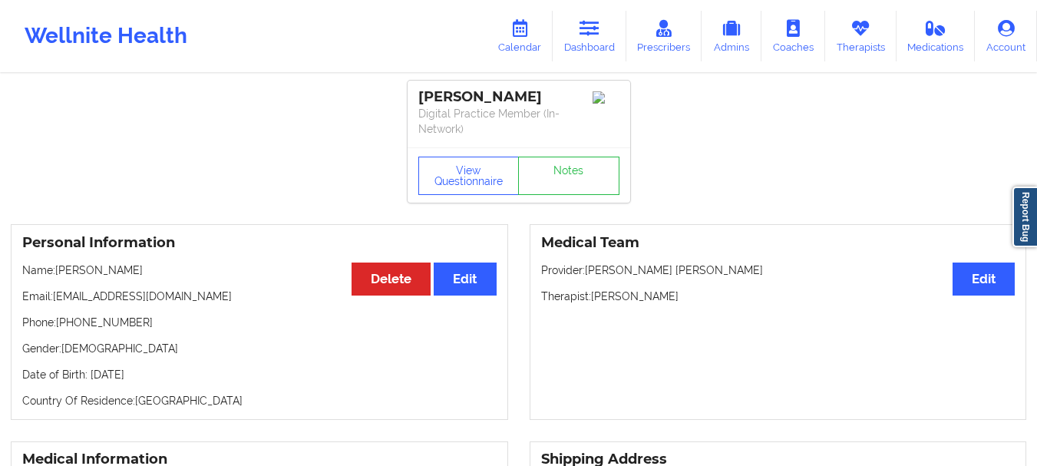
drag, startPoint x: 237, startPoint y: 299, endPoint x: 55, endPoint y: 297, distance: 181.9
click at [55, 297] on p "Email: [EMAIL_ADDRESS][DOMAIN_NAME]" at bounding box center [259, 296] width 474 height 15
drag, startPoint x: 138, startPoint y: 322, endPoint x: 58, endPoint y: 329, distance: 80.2
click at [58, 329] on p "Phone: [PHONE_NUMBER]" at bounding box center [259, 322] width 474 height 15
drag, startPoint x: 667, startPoint y: 295, endPoint x: 589, endPoint y: 295, distance: 77.5
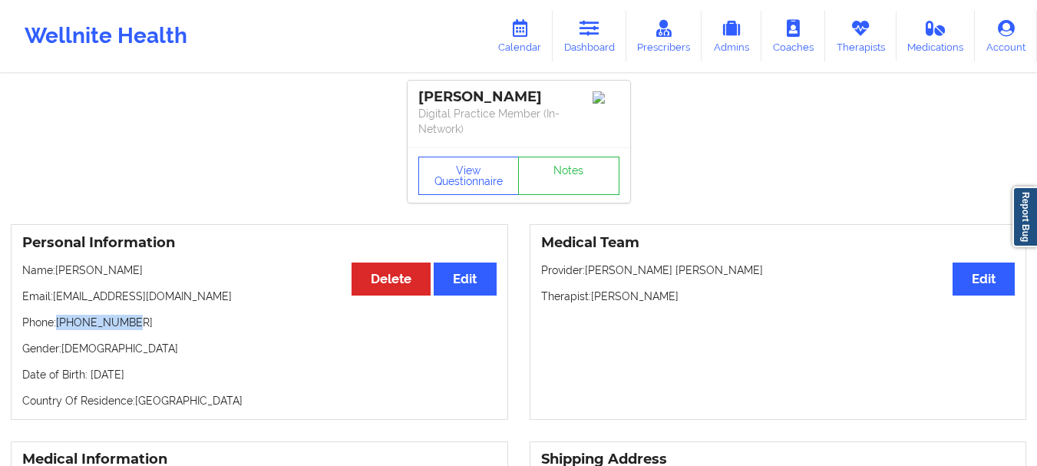
click at [589, 295] on p "Therapist: [PERSON_NAME]" at bounding box center [778, 296] width 474 height 15
click at [589, 33] on icon at bounding box center [589, 28] width 20 height 17
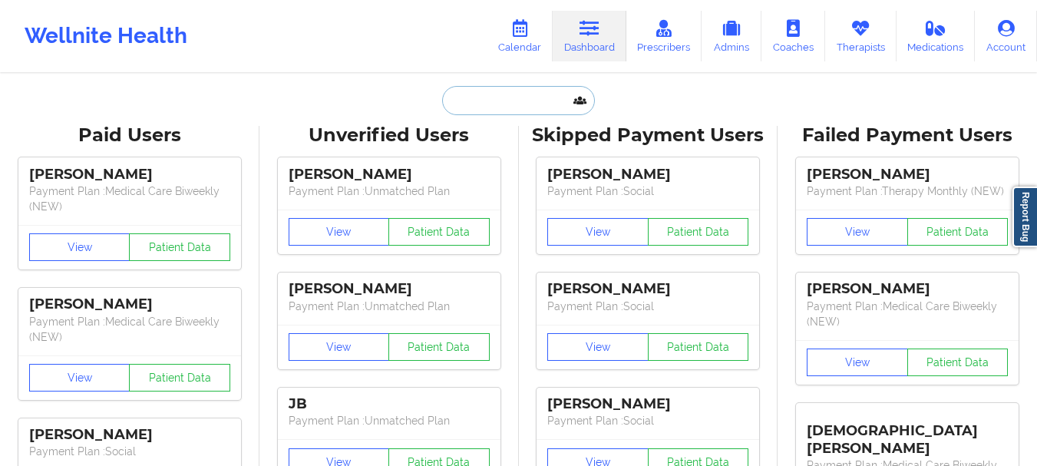
click at [510, 91] on input "text" at bounding box center [518, 100] width 152 height 29
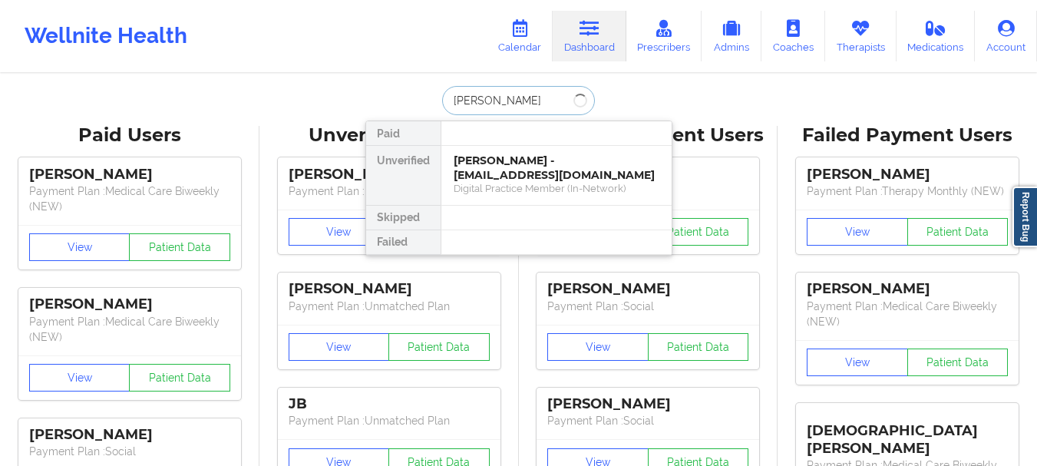
type input "[PERSON_NAME]"
click at [496, 163] on div "[PERSON_NAME] - [EMAIL_ADDRESS][DOMAIN_NAME]" at bounding box center [557, 167] width 206 height 28
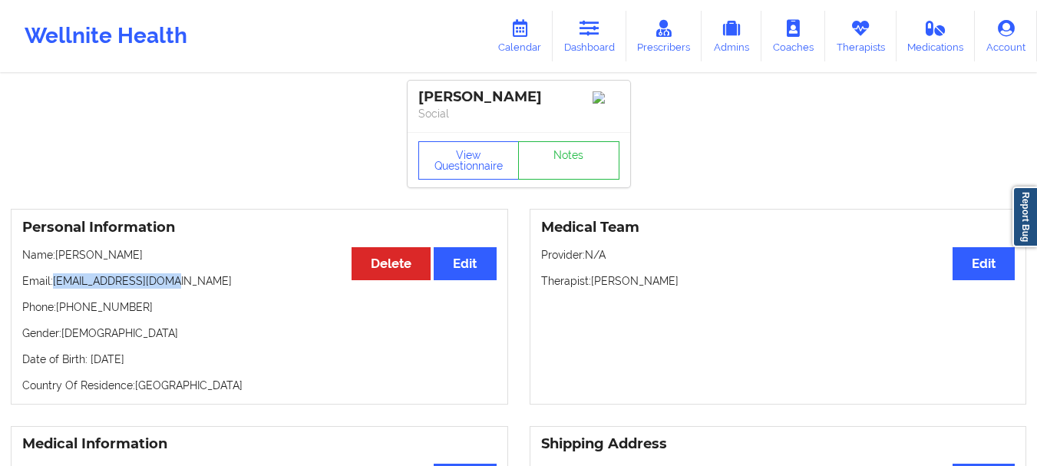
drag, startPoint x: 167, startPoint y: 285, endPoint x: 56, endPoint y: 292, distance: 110.8
click at [56, 289] on p "Email: [EMAIL_ADDRESS][DOMAIN_NAME]" at bounding box center [259, 280] width 474 height 15
click at [584, 45] on link "Dashboard" at bounding box center [589, 36] width 74 height 51
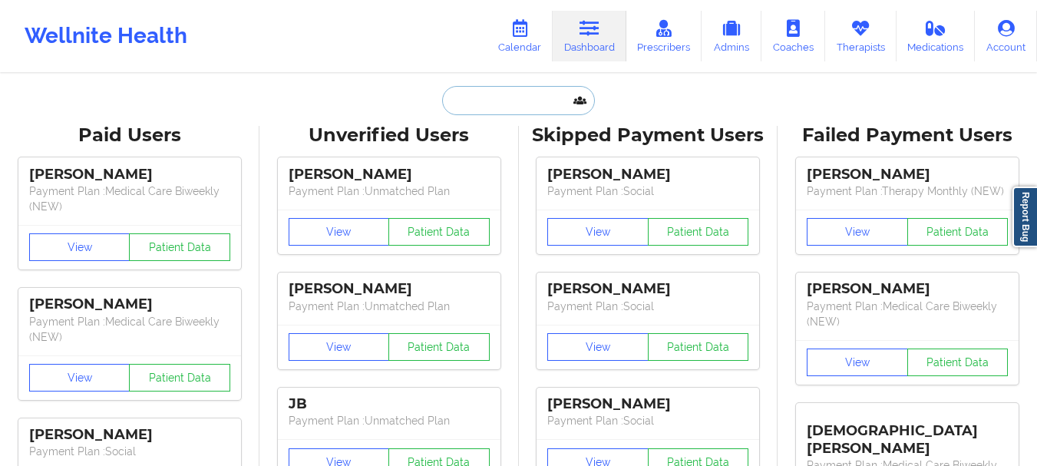
click at [499, 90] on input "text" at bounding box center [518, 100] width 152 height 29
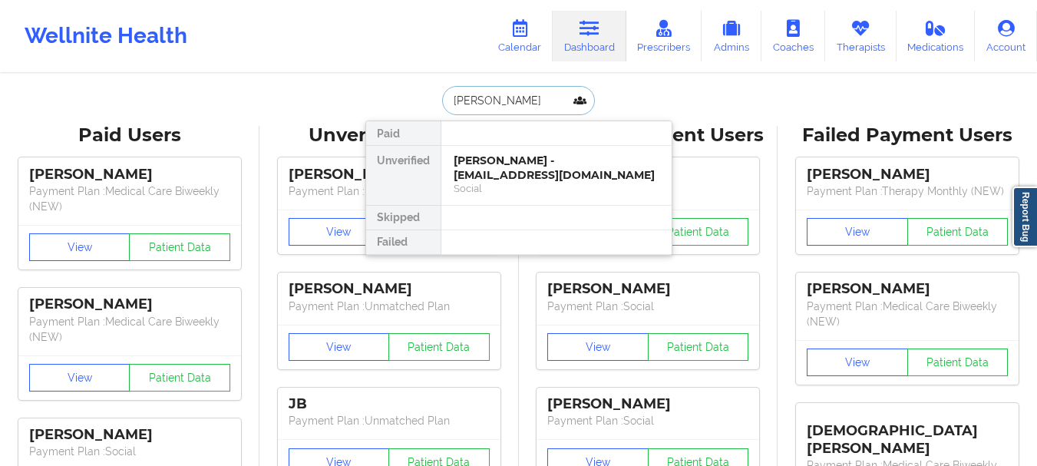
type input "[PERSON_NAME]"
click at [497, 141] on div at bounding box center [555, 133] width 231 height 25
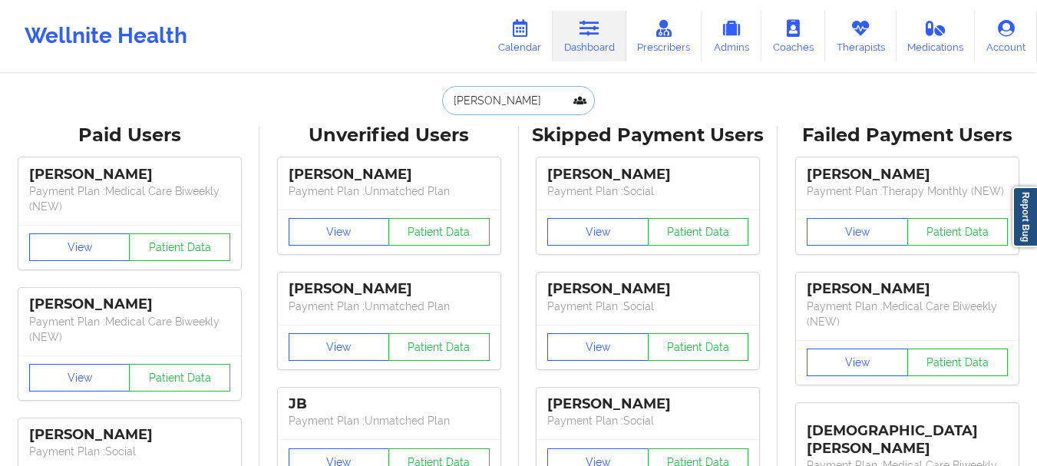
click at [506, 106] on input "[PERSON_NAME]" at bounding box center [518, 100] width 152 height 29
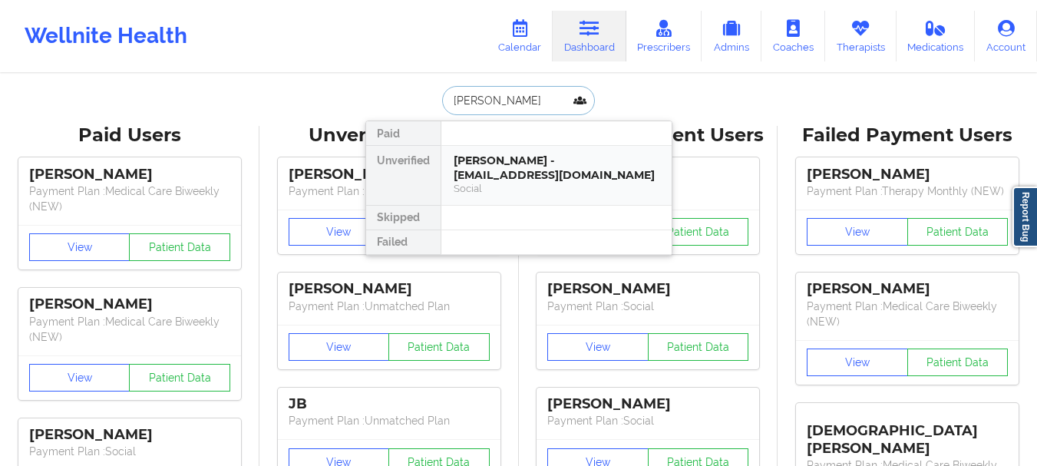
click at [501, 157] on div "[PERSON_NAME] - [EMAIL_ADDRESS][DOMAIN_NAME]" at bounding box center [557, 167] width 206 height 28
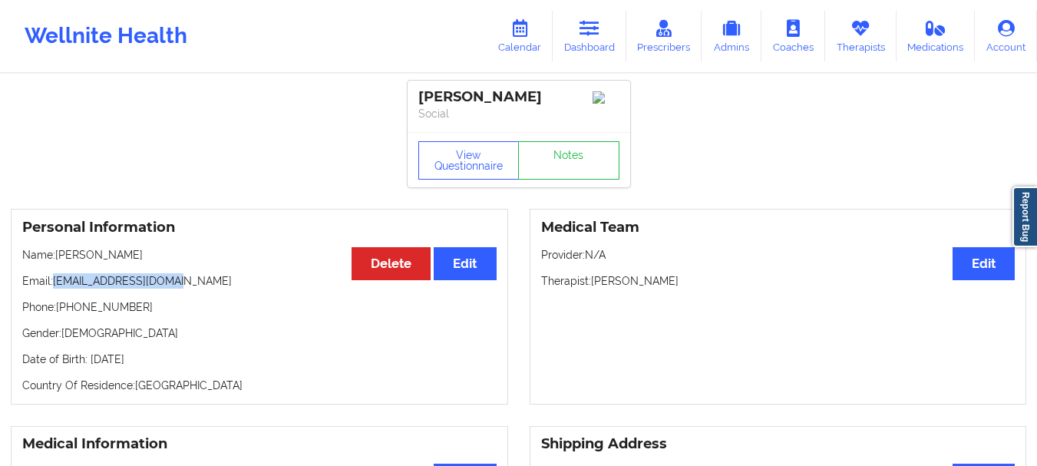
drag, startPoint x: 166, startPoint y: 285, endPoint x: 54, endPoint y: 289, distance: 112.1
click at [54, 289] on p "Email: [EMAIL_ADDRESS][DOMAIN_NAME]" at bounding box center [259, 280] width 474 height 15
click at [589, 22] on icon at bounding box center [589, 28] width 20 height 17
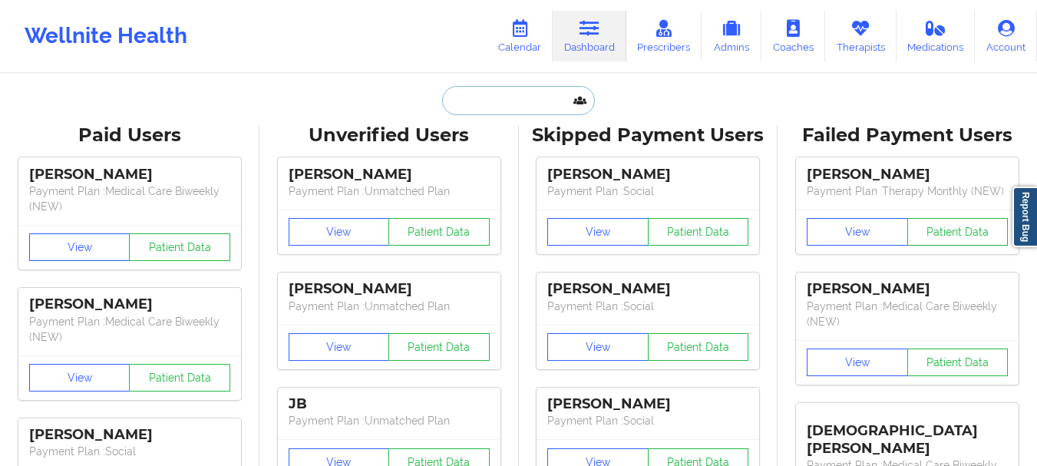
click at [465, 109] on input "text" at bounding box center [518, 100] width 152 height 29
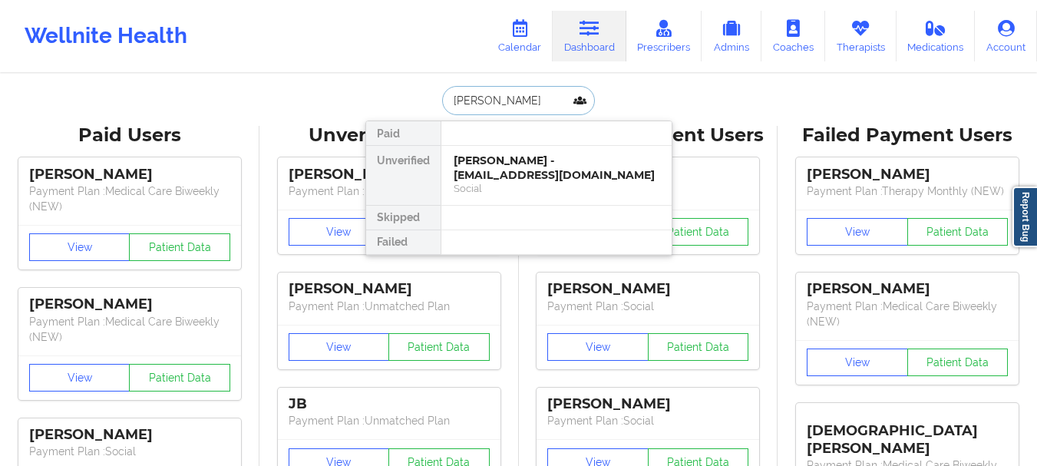
type input "[PERSON_NAME]"
click at [487, 162] on div "[PERSON_NAME] - [PERSON_NAME][EMAIL_ADDRESS][DOMAIN_NAME]" at bounding box center [557, 167] width 206 height 28
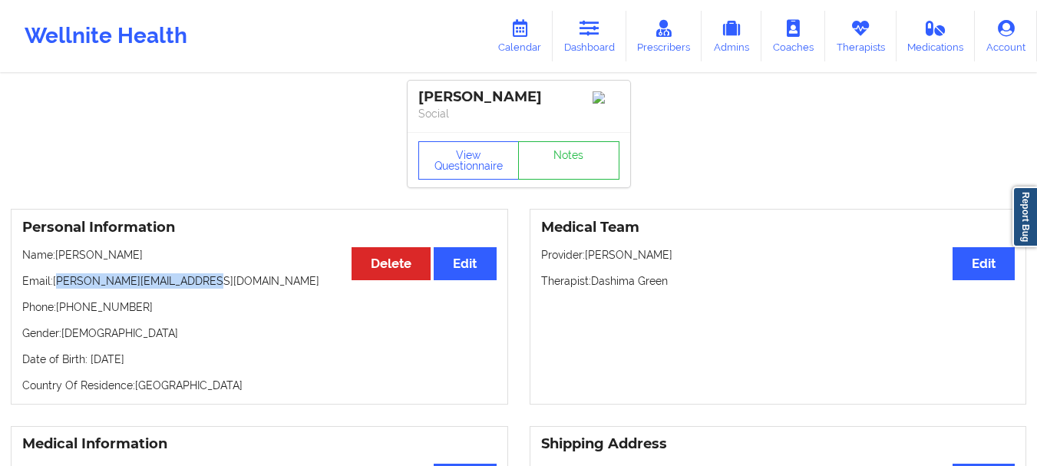
drag, startPoint x: 204, startPoint y: 286, endPoint x: 57, endPoint y: 288, distance: 147.3
click at [57, 288] on p "Email: [PERSON_NAME][EMAIL_ADDRESS][DOMAIN_NAME]" at bounding box center [259, 280] width 474 height 15
click at [53, 288] on p "Email: [PERSON_NAME][EMAIL_ADDRESS][DOMAIN_NAME]" at bounding box center [259, 280] width 474 height 15
drag, startPoint x: 53, startPoint y: 288, endPoint x: 205, endPoint y: 285, distance: 152.0
click at [205, 285] on p "Email: [PERSON_NAME][EMAIL_ADDRESS][DOMAIN_NAME]" at bounding box center [259, 280] width 474 height 15
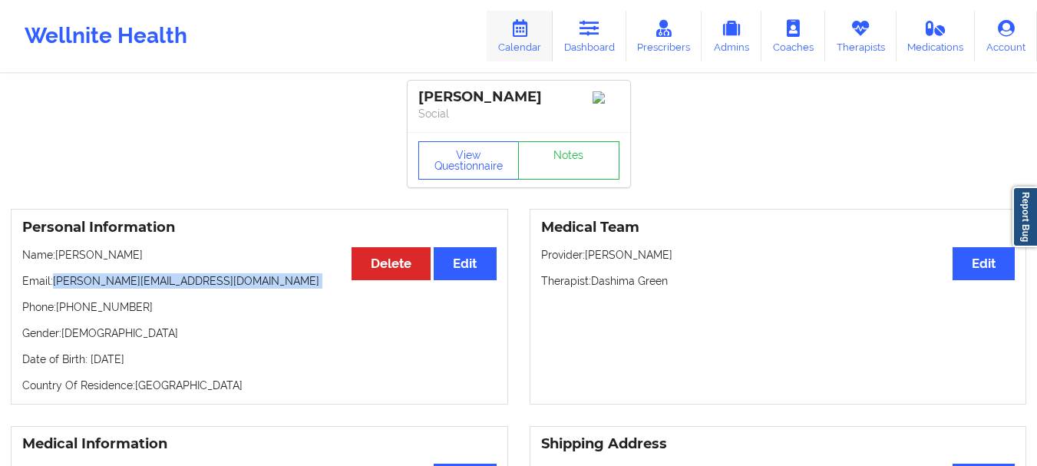
click at [552, 28] on link "Calendar" at bounding box center [520, 36] width 66 height 51
click at [592, 32] on link "Dashboard" at bounding box center [589, 36] width 74 height 51
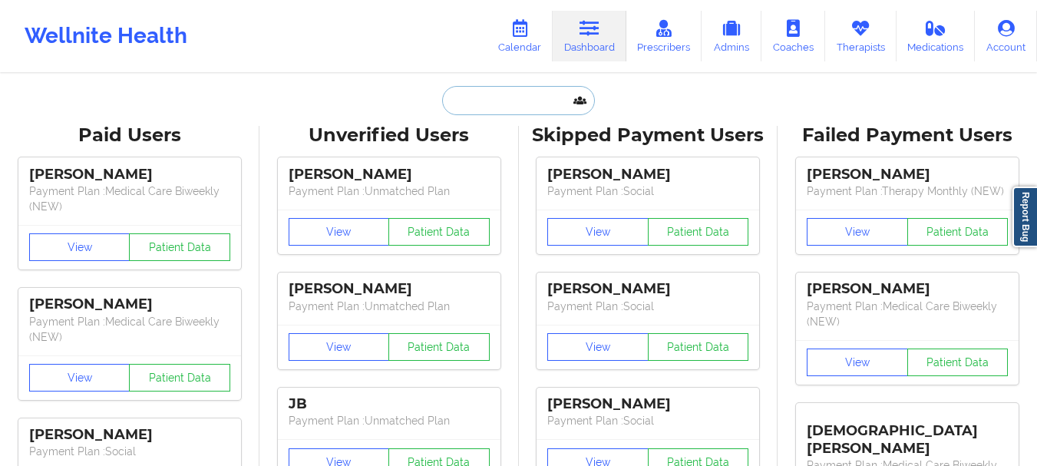
click at [528, 97] on input "text" at bounding box center [518, 100] width 152 height 29
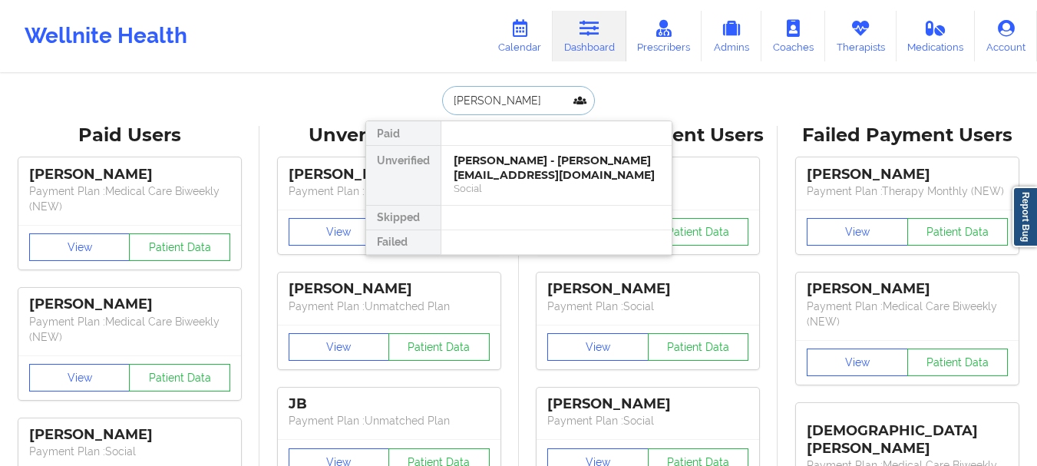
type input "[PERSON_NAME]"
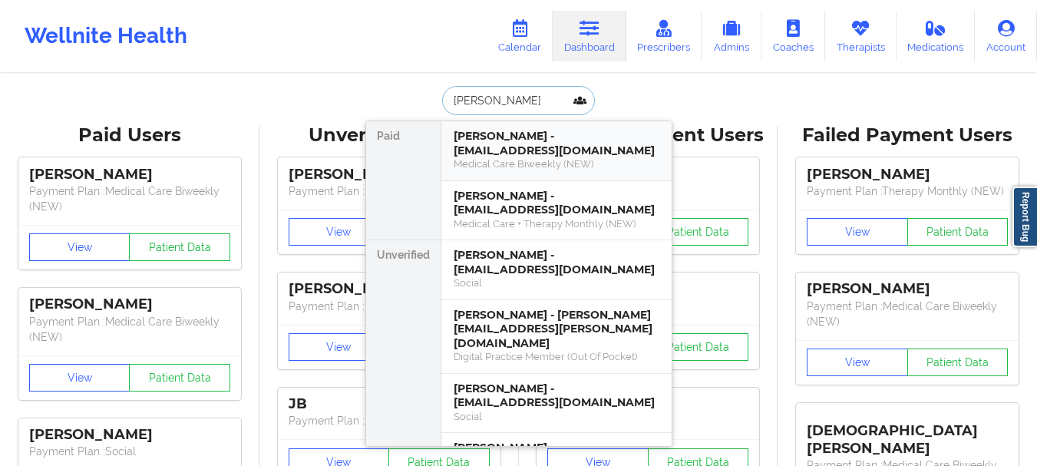
click at [510, 170] on div "Medical Care Biweekly (NEW)" at bounding box center [557, 163] width 206 height 13
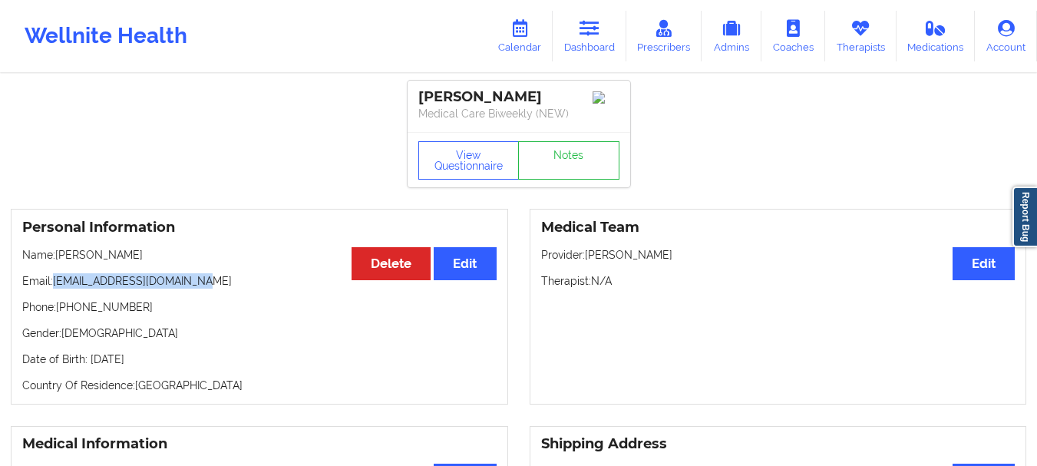
drag, startPoint x: 203, startPoint y: 288, endPoint x: 55, endPoint y: 286, distance: 148.1
click at [55, 286] on p "Email: [PERSON_NAME][EMAIL_ADDRESS][DOMAIN_NAME]" at bounding box center [259, 280] width 474 height 15
